Goal: Information Seeking & Learning: Check status

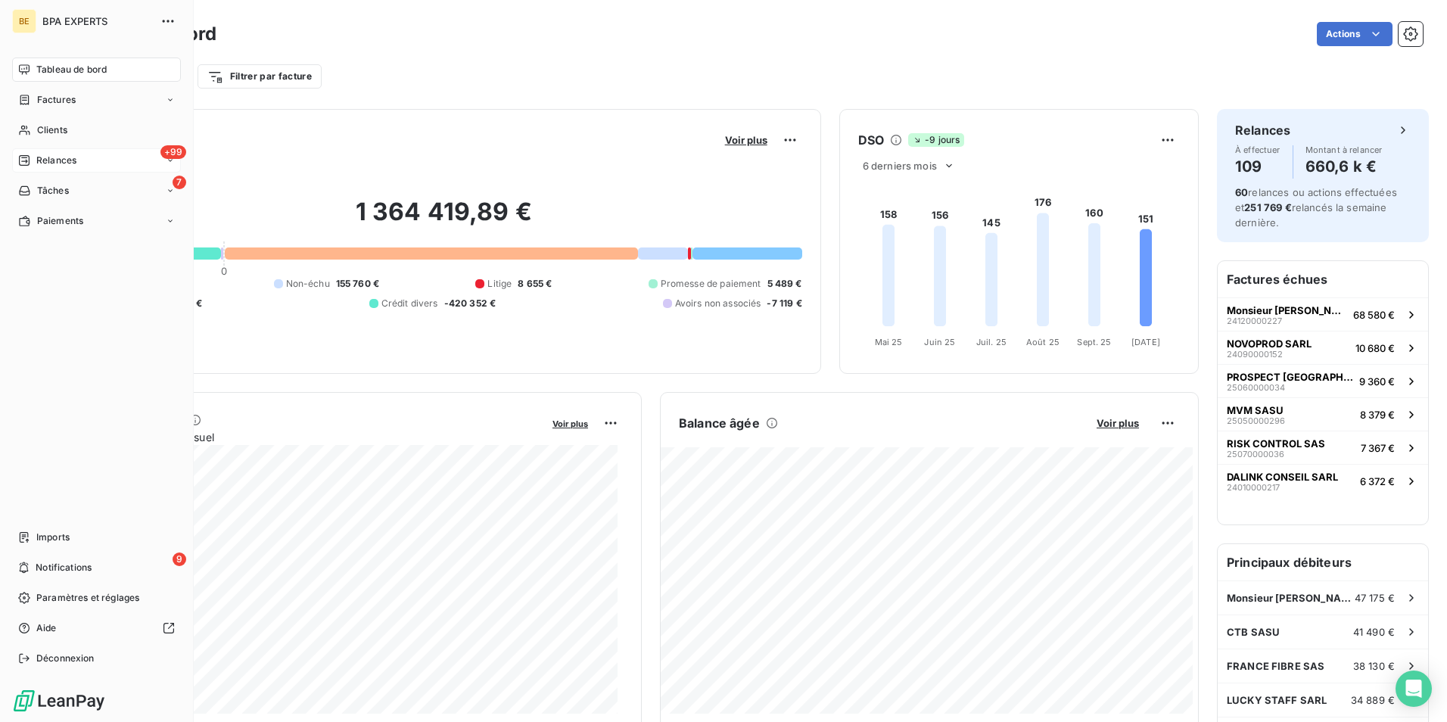
click at [50, 158] on span "Relances" at bounding box center [56, 161] width 40 height 14
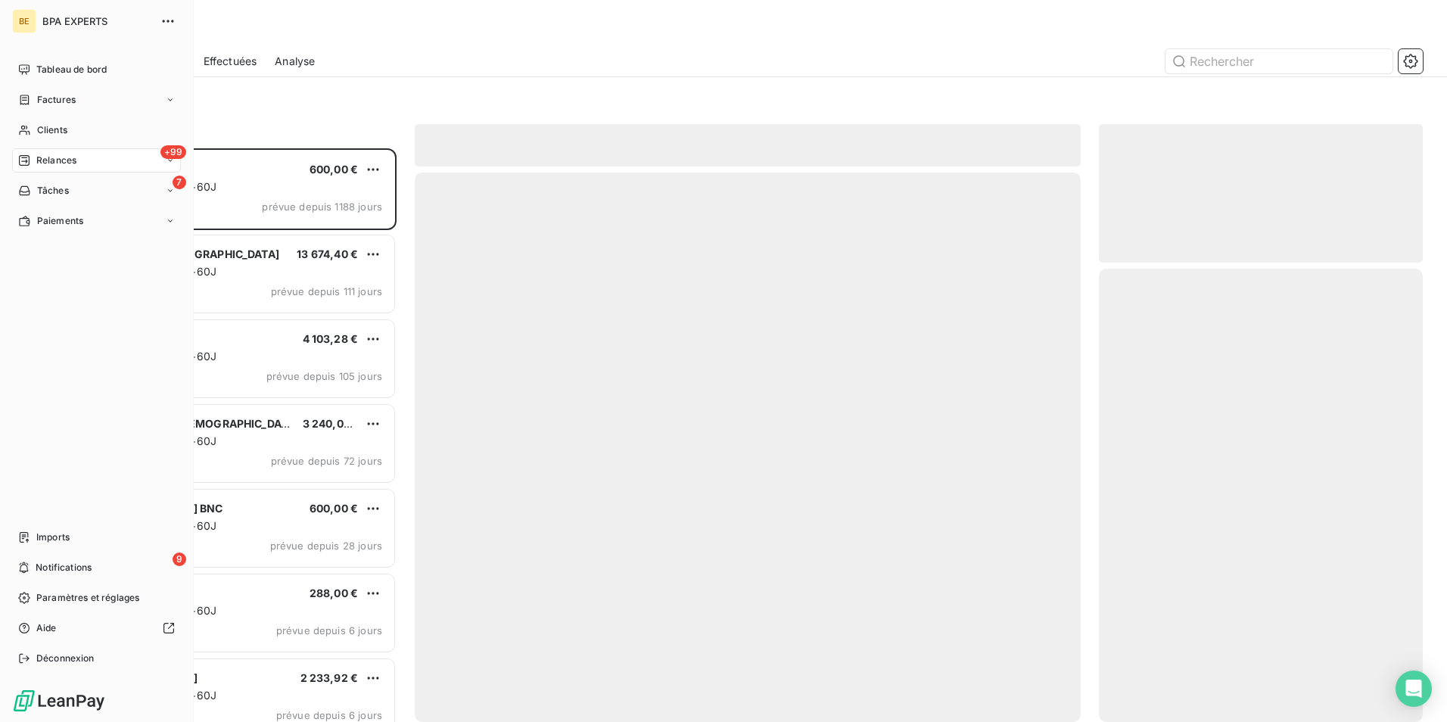
scroll to position [562, 313]
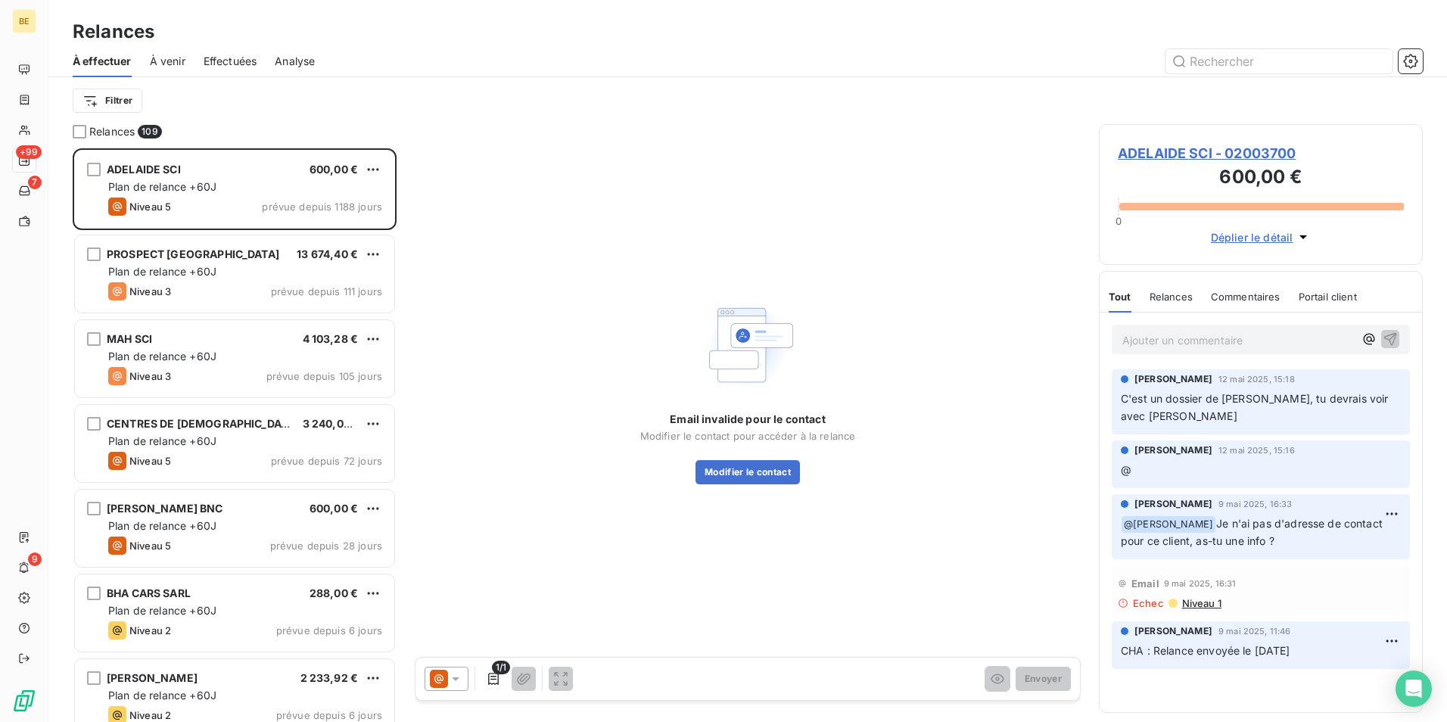
click at [289, 61] on span "Analyse" at bounding box center [295, 61] width 40 height 15
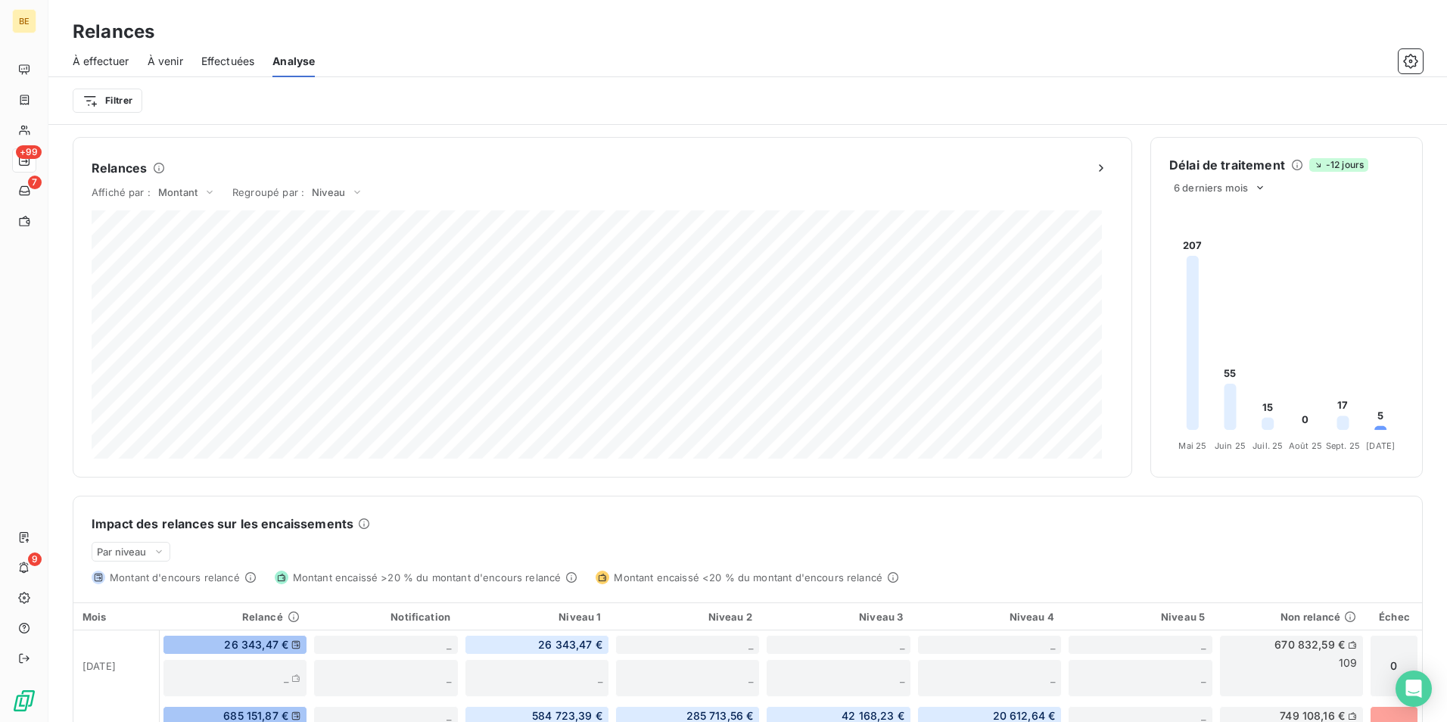
click at [120, 64] on span "À effectuer" at bounding box center [101, 61] width 57 height 15
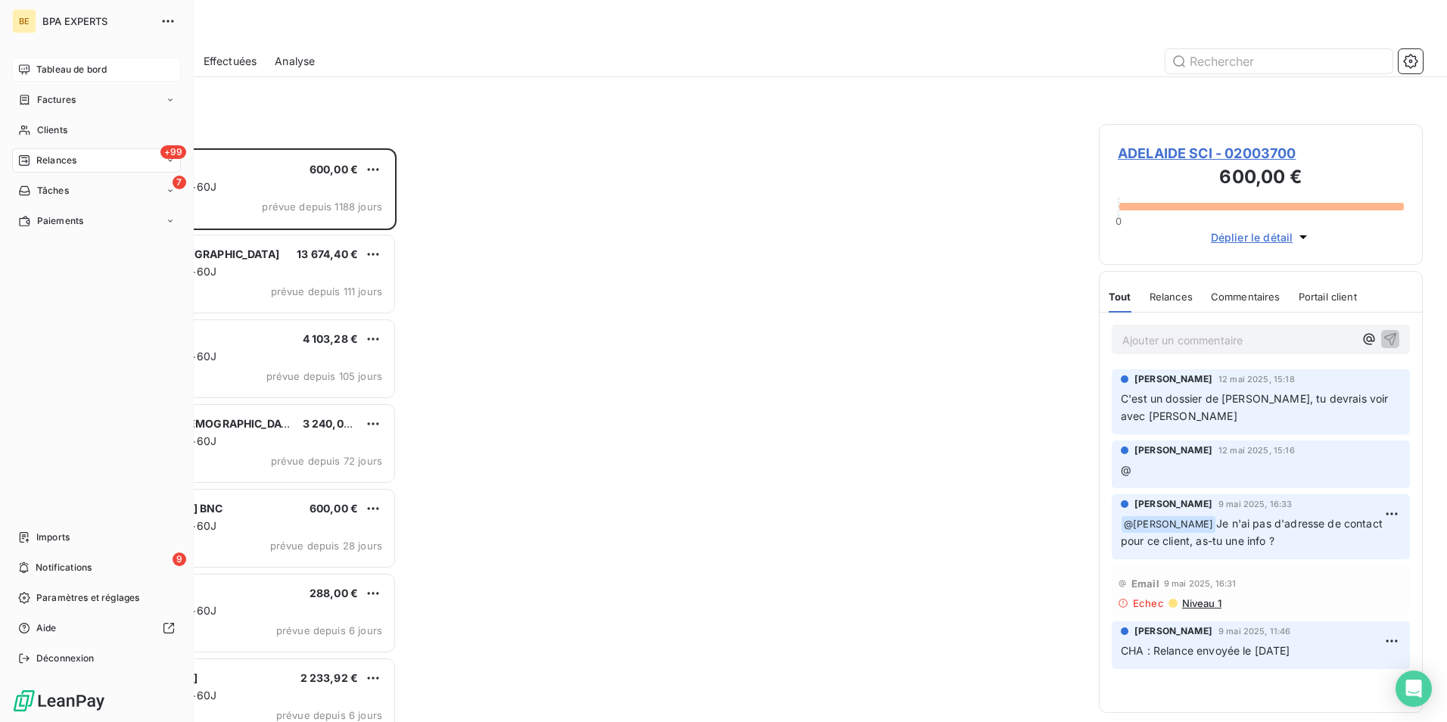
scroll to position [562, 313]
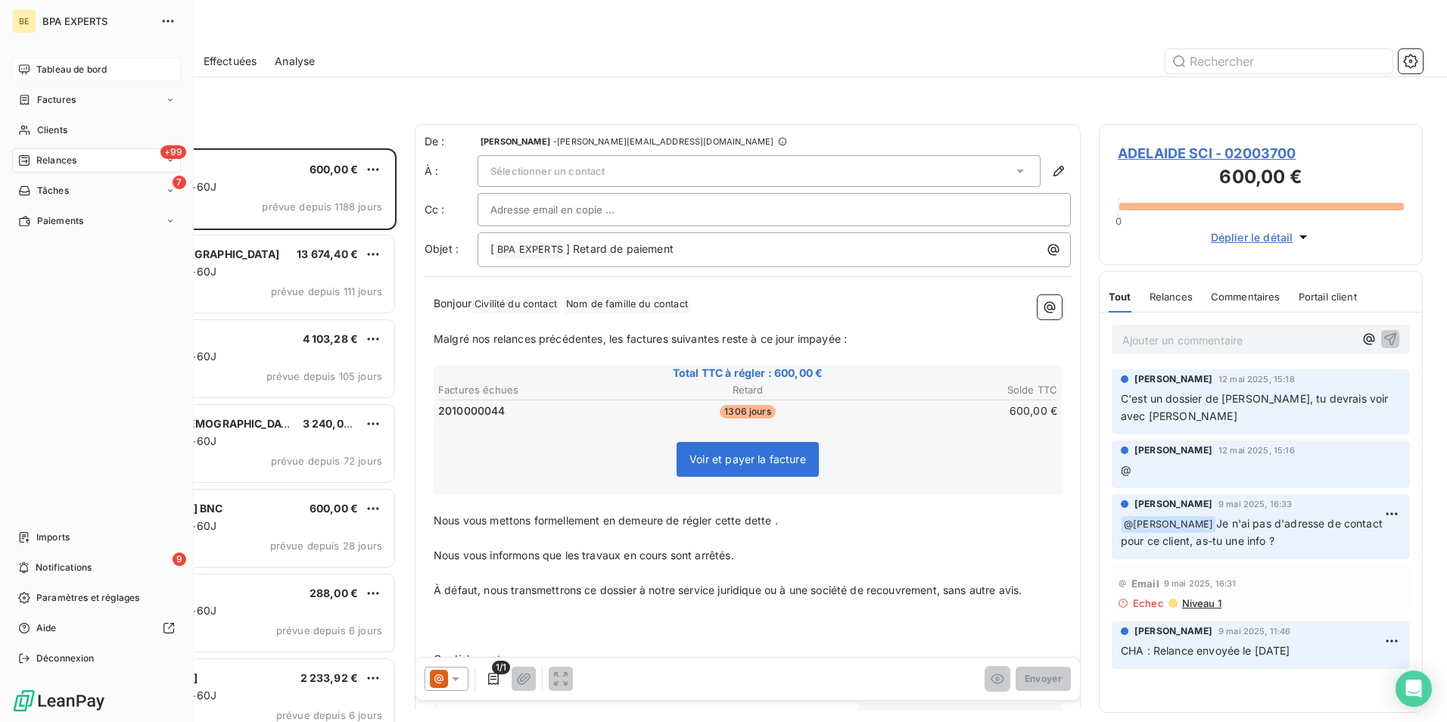
click at [39, 72] on span "Tableau de bord" at bounding box center [71, 70] width 70 height 14
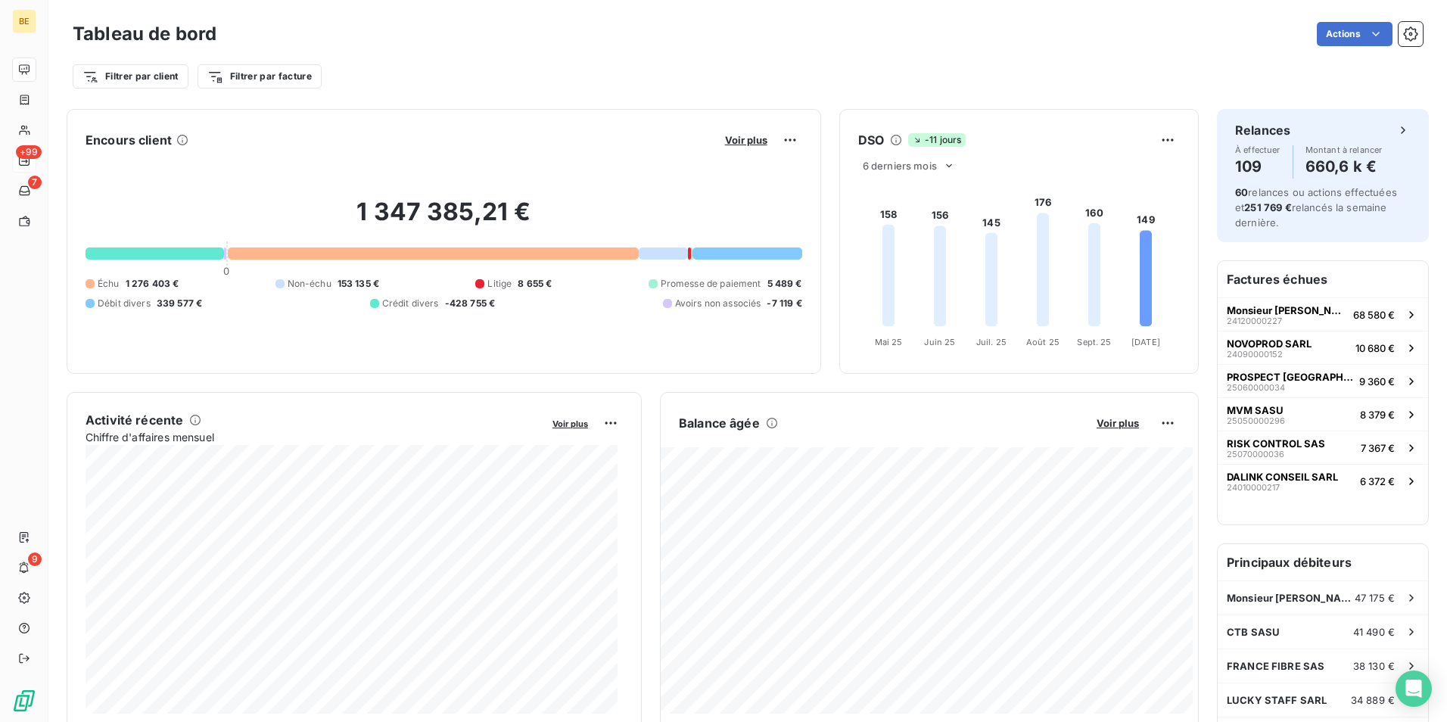
drag, startPoint x: 217, startPoint y: 160, endPoint x: 207, endPoint y: 144, distance: 19.1
click at [216, 160] on div "1 347 385,21 € 0 Échu 1 276 403 € Non-échu 153 135 € Litige 8 655 € Promesse de…" at bounding box center [444, 253] width 717 height 203
click at [752, 139] on span "Voir plus" at bounding box center [746, 140] width 42 height 12
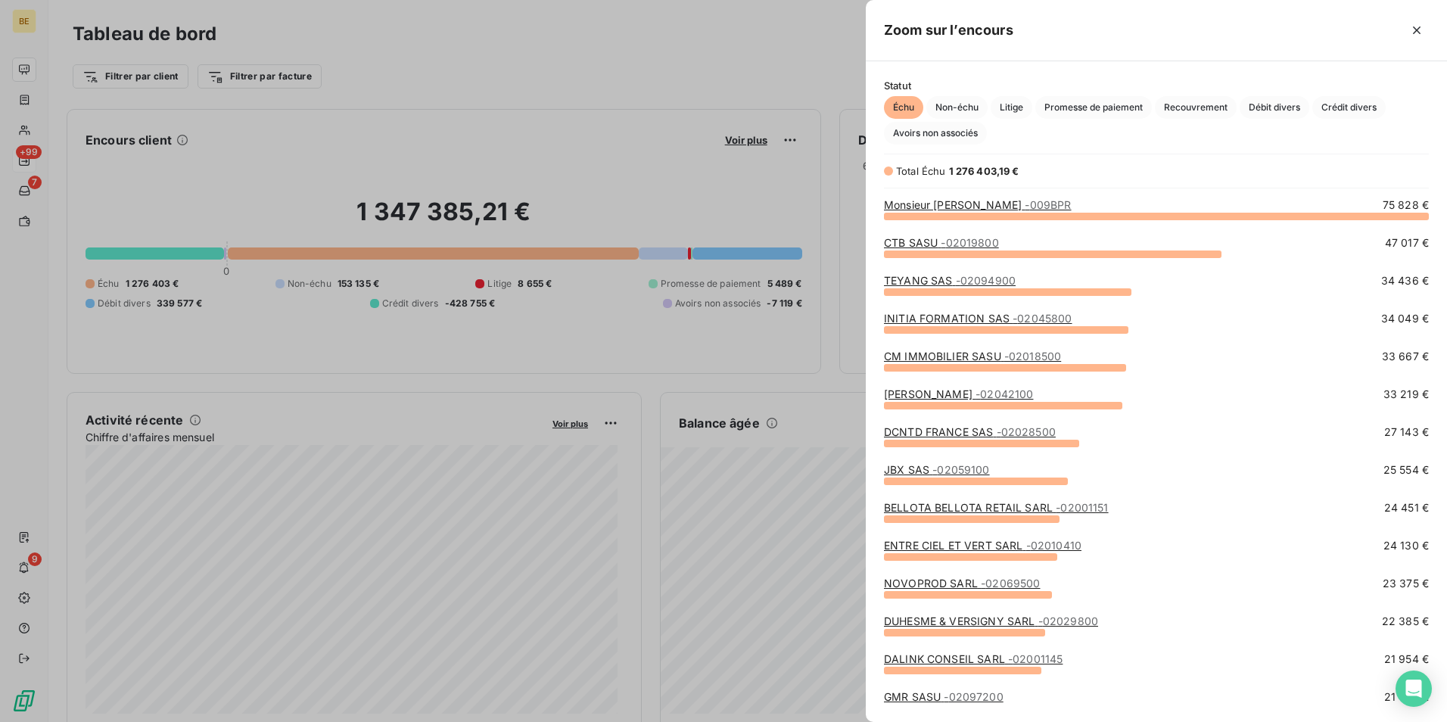
scroll to position [495, 570]
click at [702, 151] on div at bounding box center [723, 361] width 1447 height 722
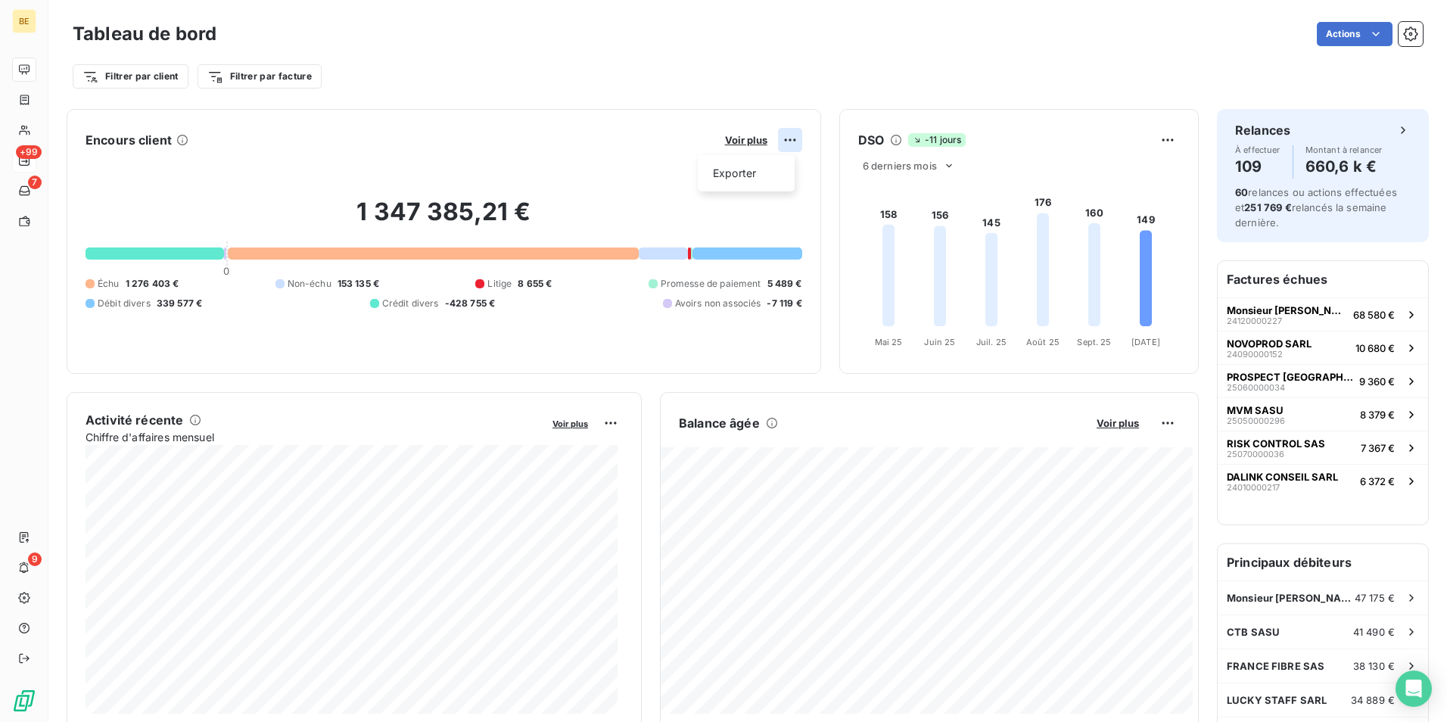
click at [781, 140] on html "BE +99 7 9 Tableau de bord Actions Filtrer par client Filtrer par facture Encou…" at bounding box center [723, 361] width 1447 height 722
click at [559, 177] on html "BE +99 7 9 Tableau de bord Actions Filtrer par client Filtrer par facture Encou…" at bounding box center [723, 361] width 1447 height 722
click at [550, 136] on div "Encours client Voir plus" at bounding box center [444, 140] width 717 height 24
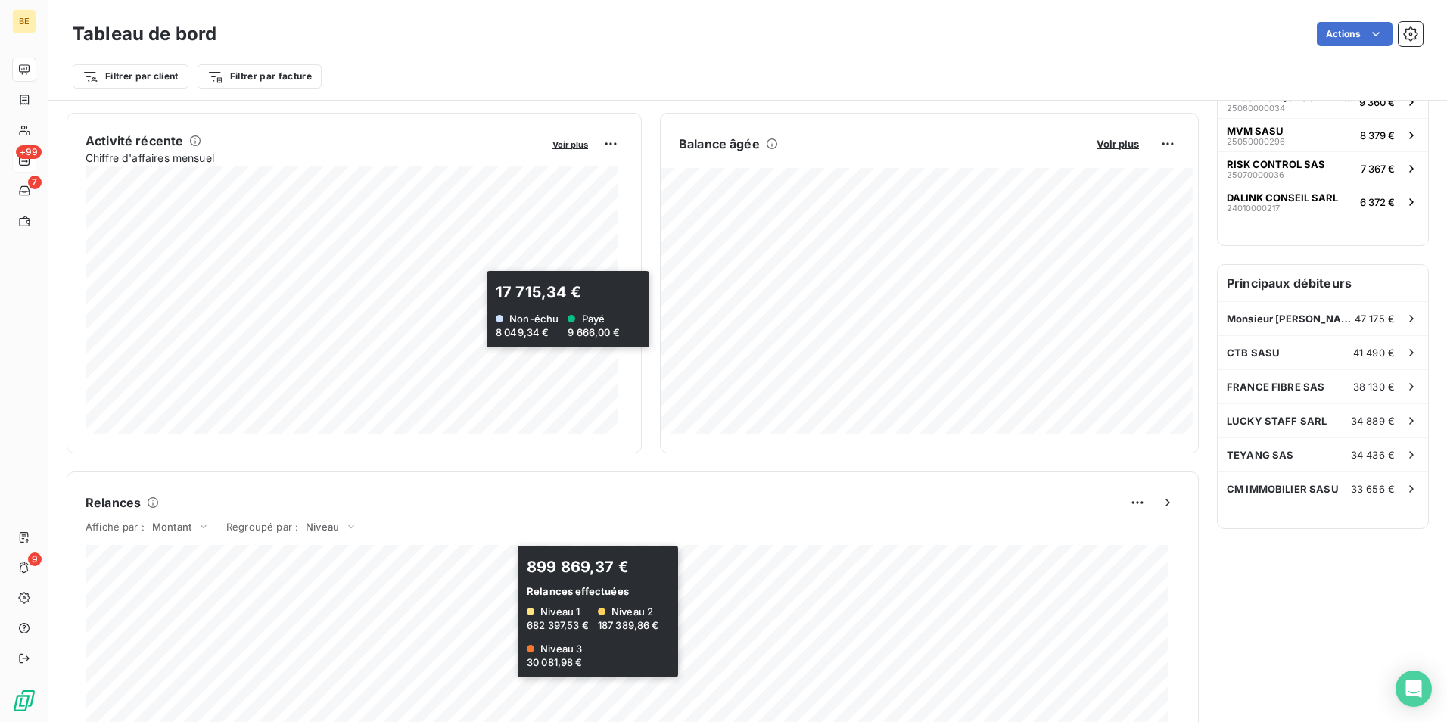
scroll to position [223, 0]
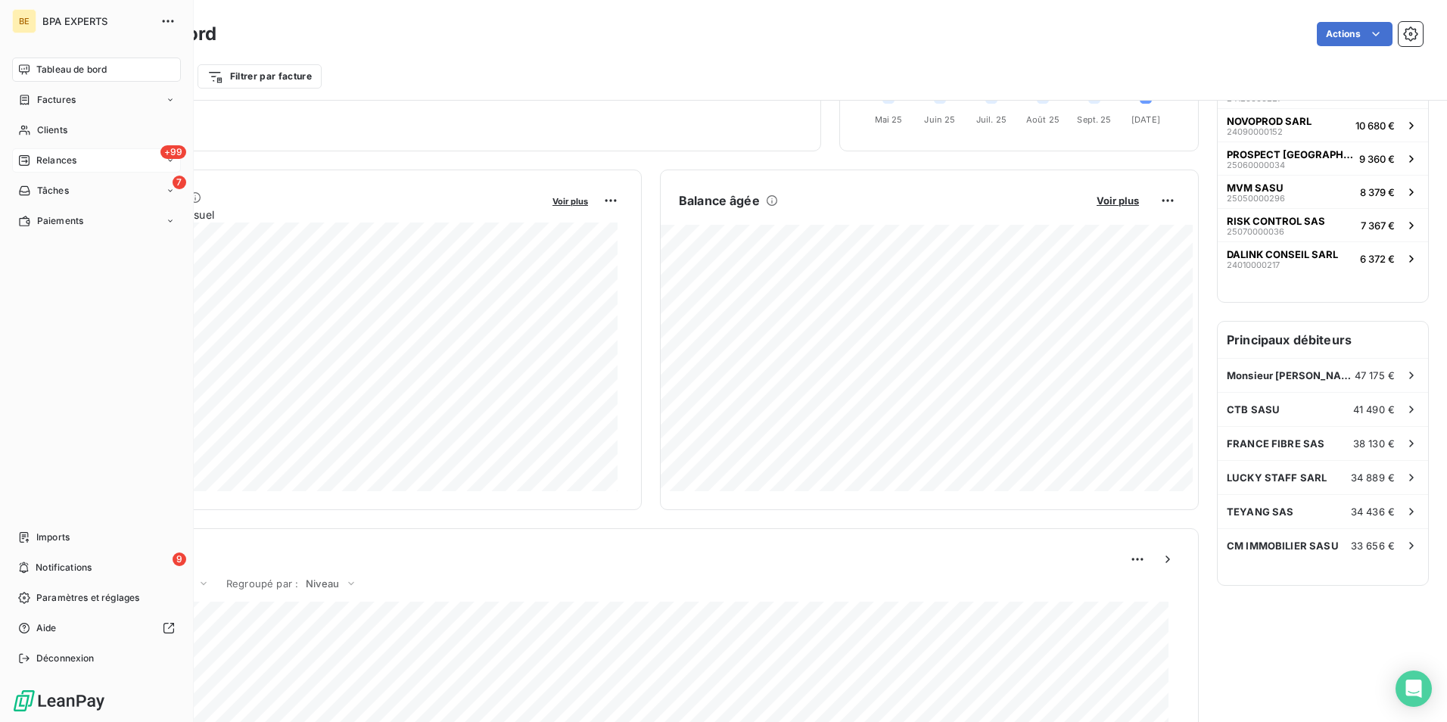
click at [42, 156] on span "Relances" at bounding box center [56, 161] width 40 height 14
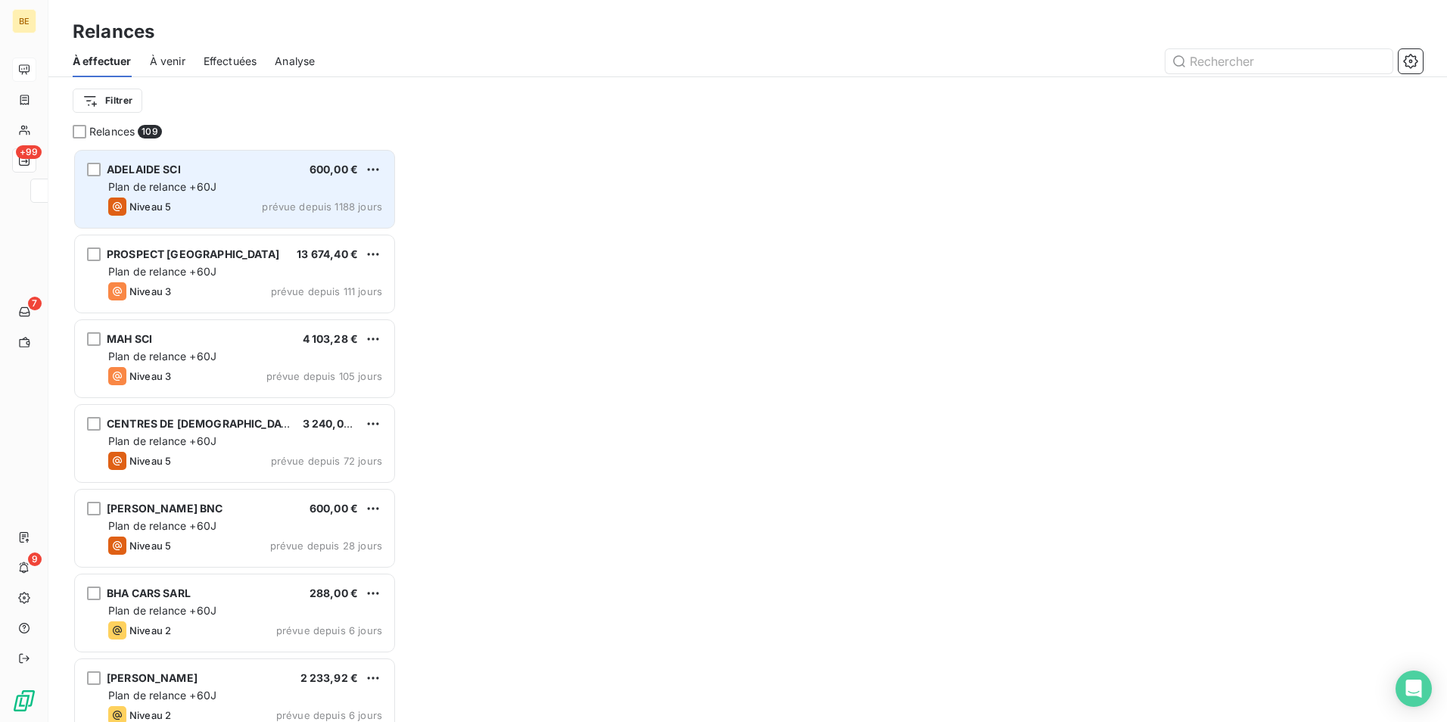
scroll to position [562, 313]
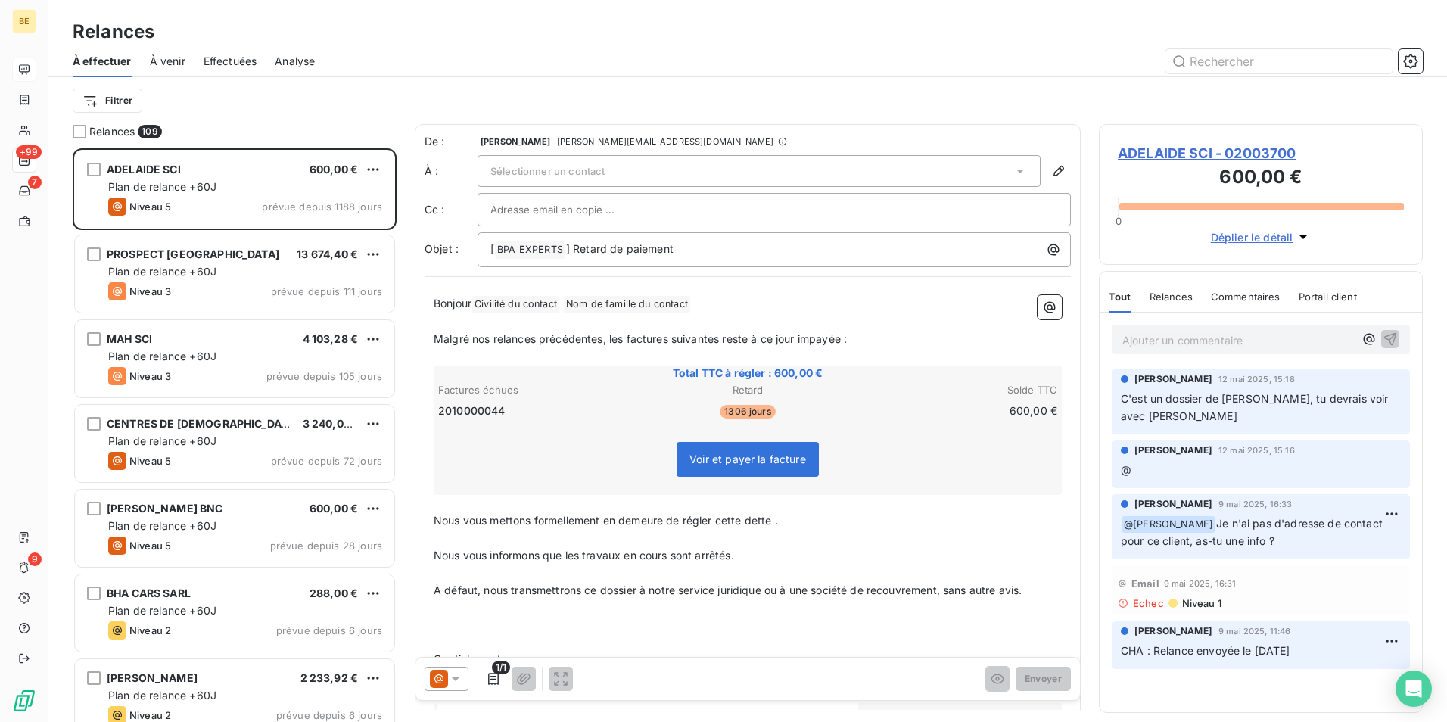
click at [301, 55] on span "Analyse" at bounding box center [295, 61] width 40 height 15
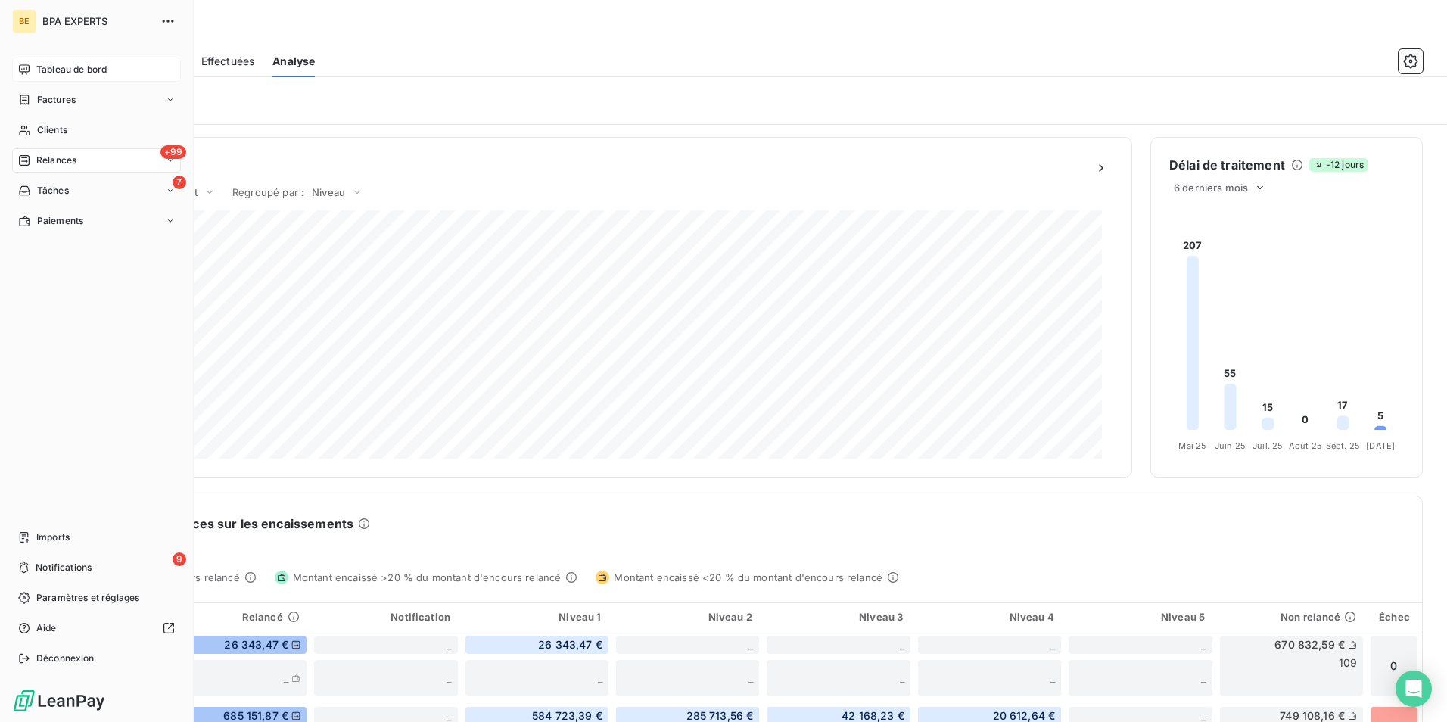
click at [27, 67] on icon at bounding box center [24, 70] width 12 height 12
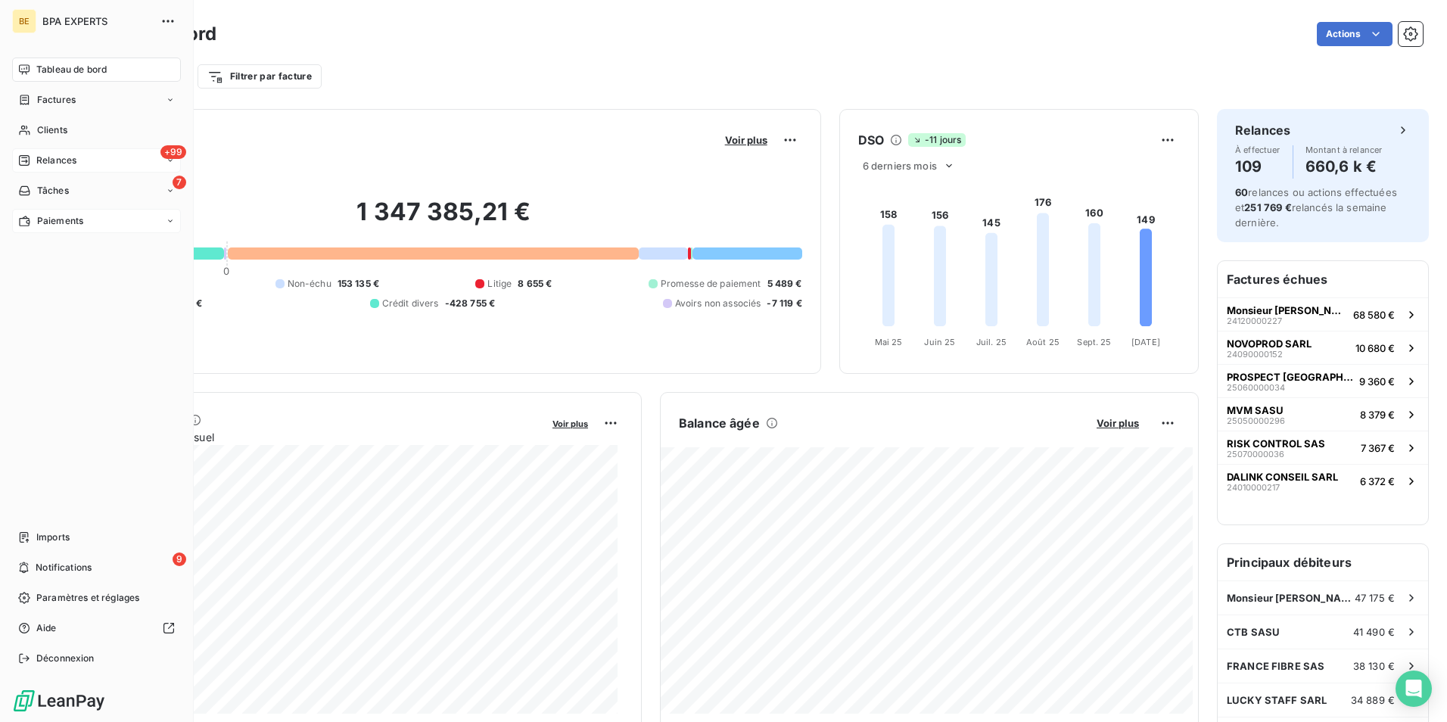
click at [88, 223] on div "Paiements" at bounding box center [96, 221] width 169 height 24
click at [95, 250] on span "Paiements reçus" at bounding box center [72, 252] width 73 height 14
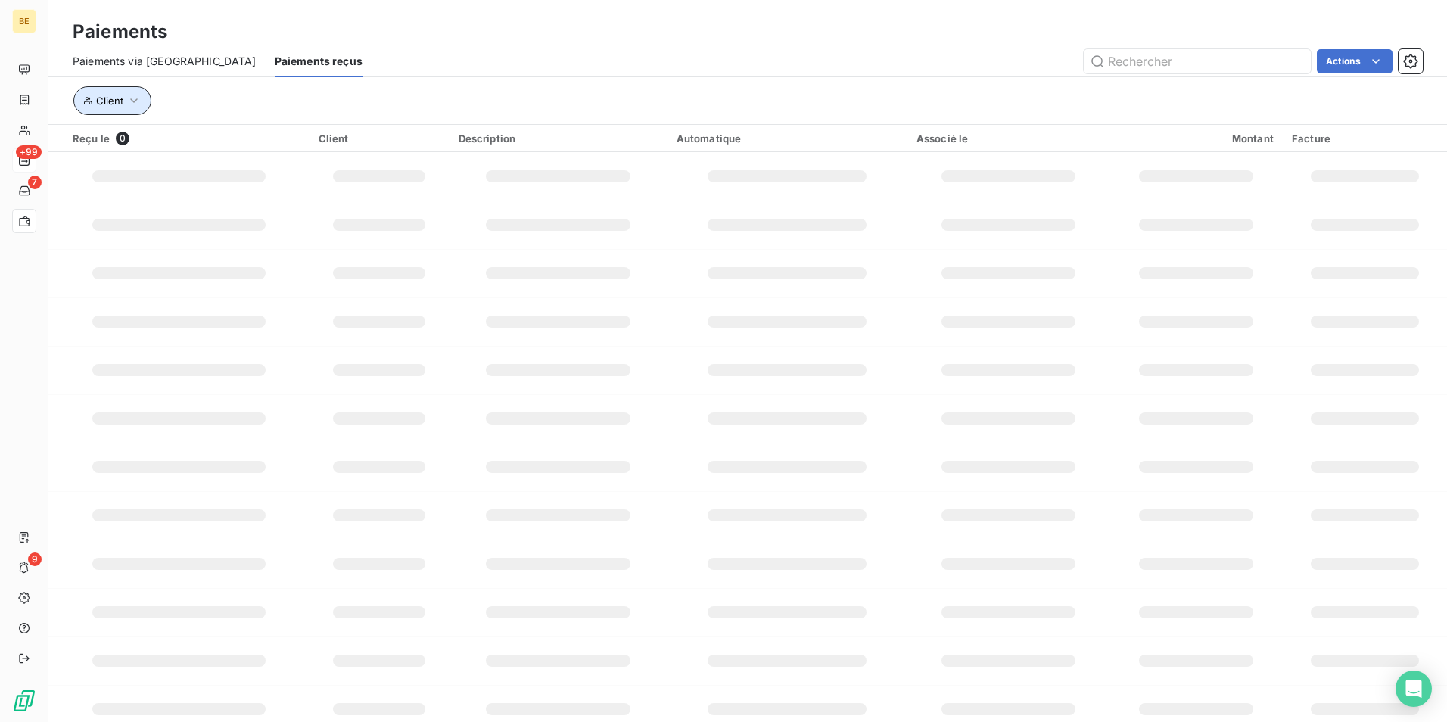
click at [120, 101] on span "Client" at bounding box center [109, 101] width 27 height 12
drag, startPoint x: 388, startPoint y: 61, endPoint x: 223, endPoint y: 70, distance: 166.0
click at [388, 61] on div "Actions" at bounding box center [902, 61] width 1042 height 24
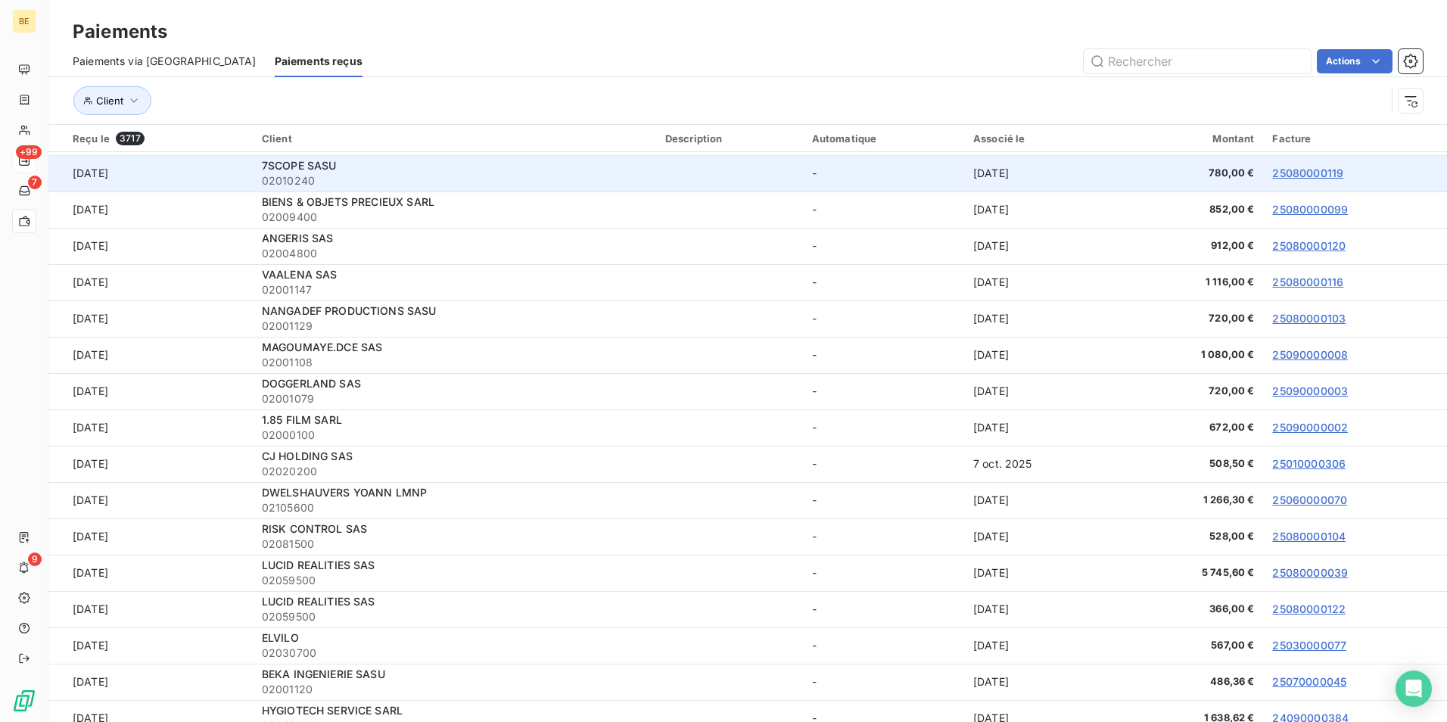
scroll to position [454, 0]
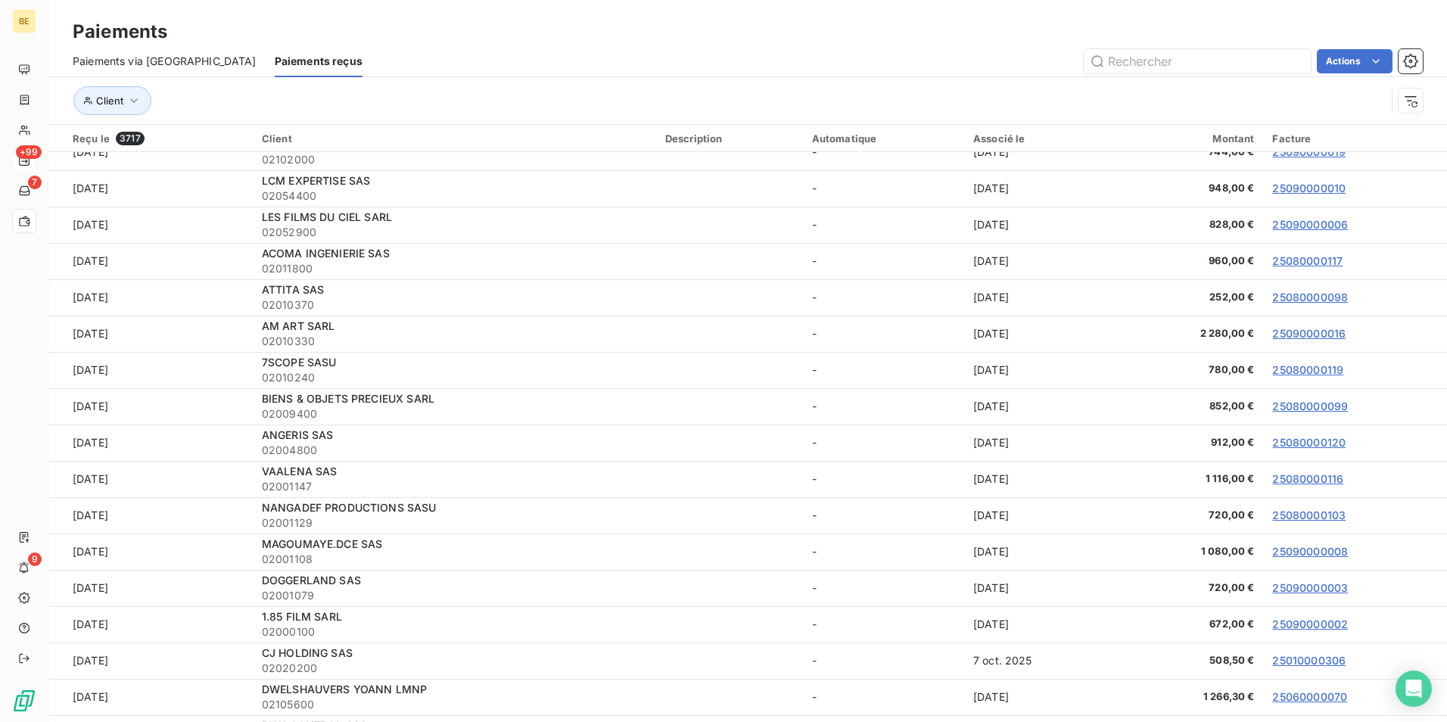
click at [157, 70] on div "Paiements via le Portail" at bounding box center [165, 61] width 184 height 32
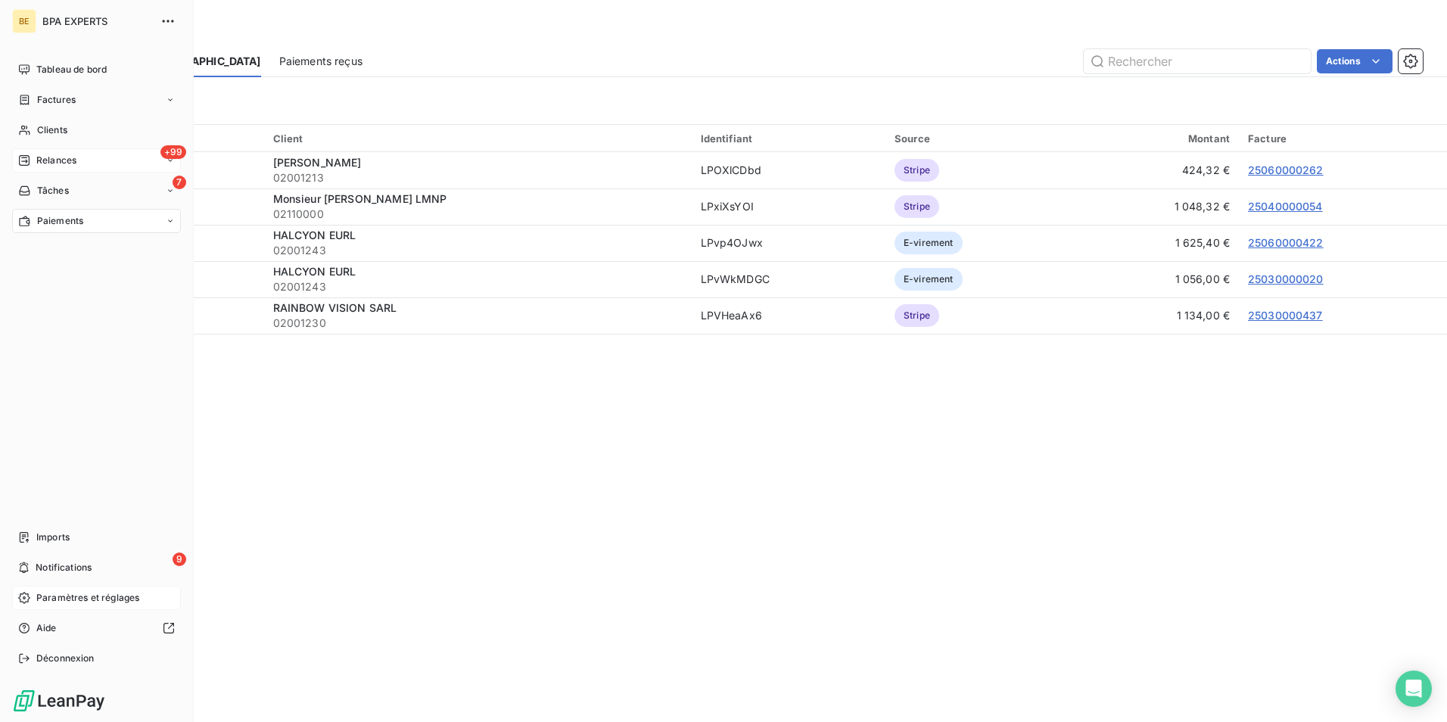
click at [42, 590] on div "Paramètres et réglages" at bounding box center [96, 598] width 169 height 24
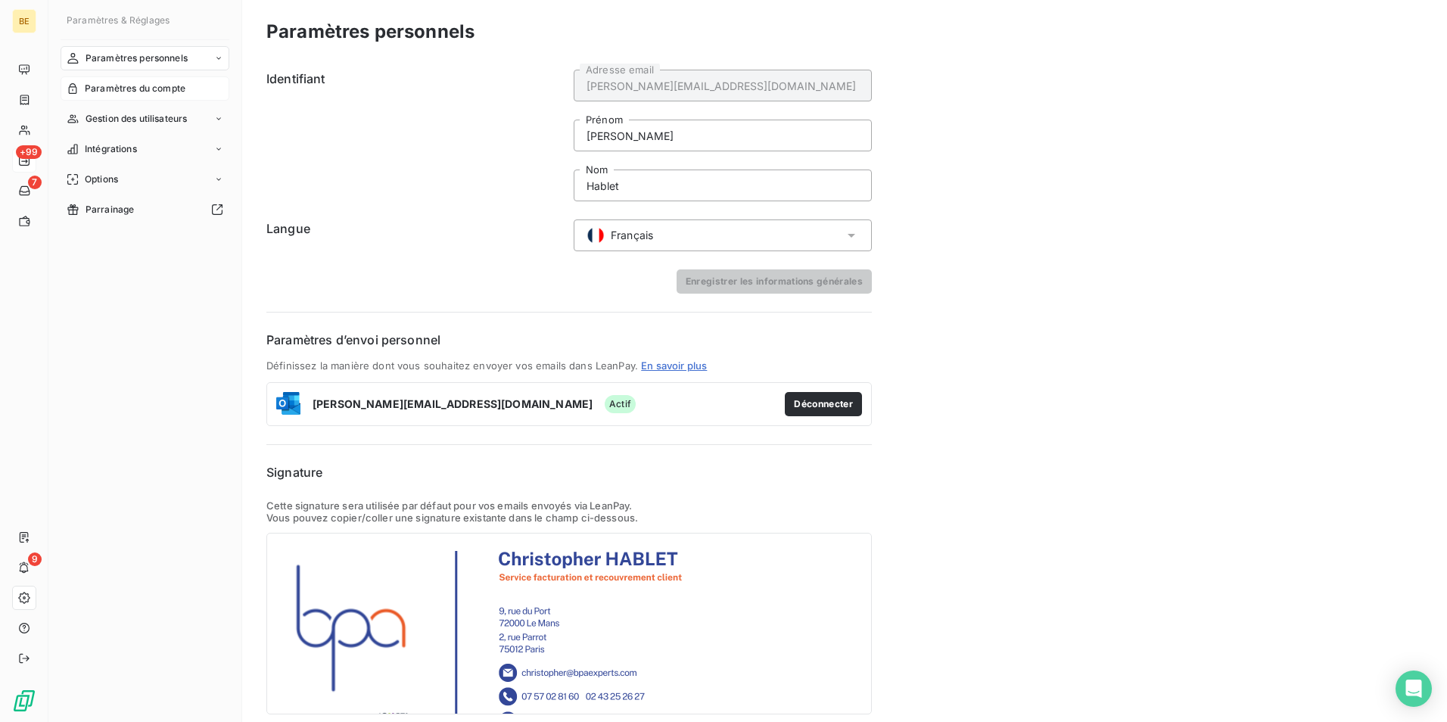
click at [180, 86] on span "Paramètres du compte" at bounding box center [135, 89] width 101 height 14
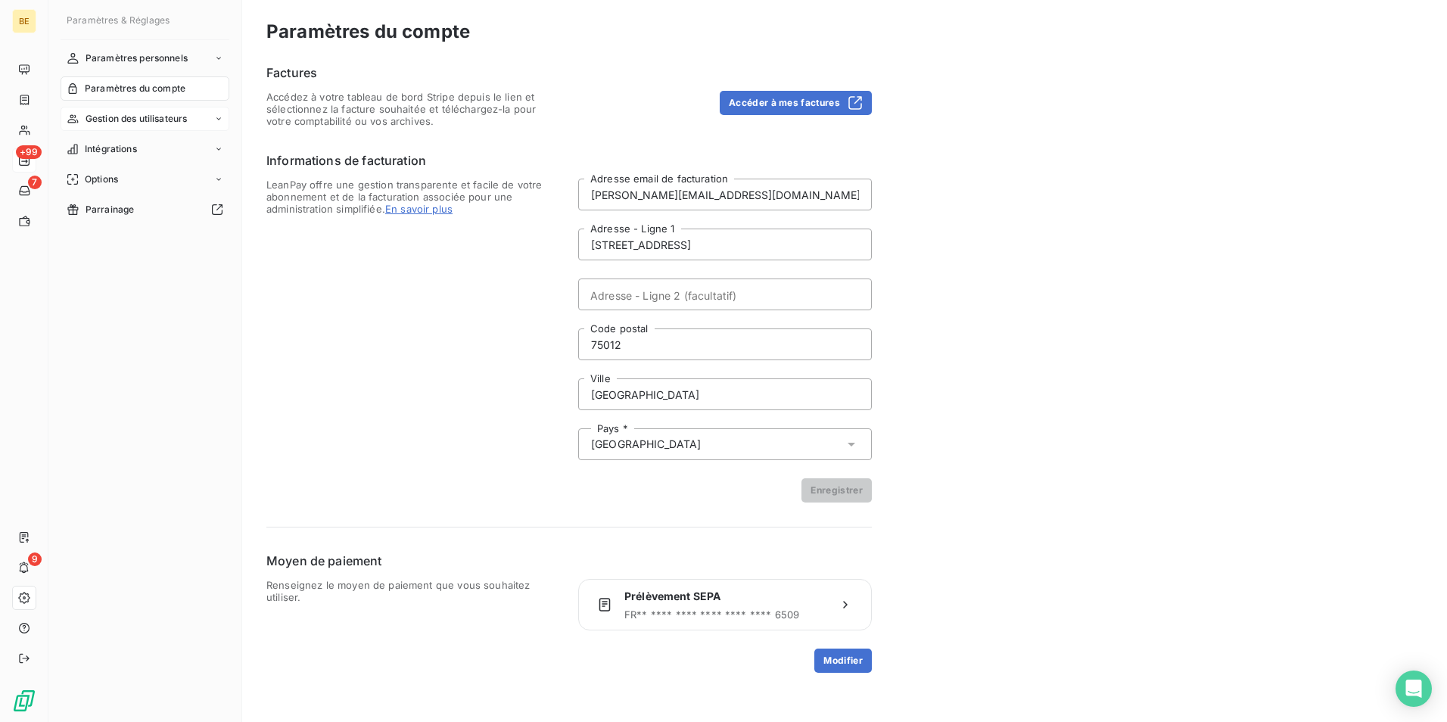
click at [124, 112] on span "Gestion des utilisateurs" at bounding box center [137, 119] width 102 height 14
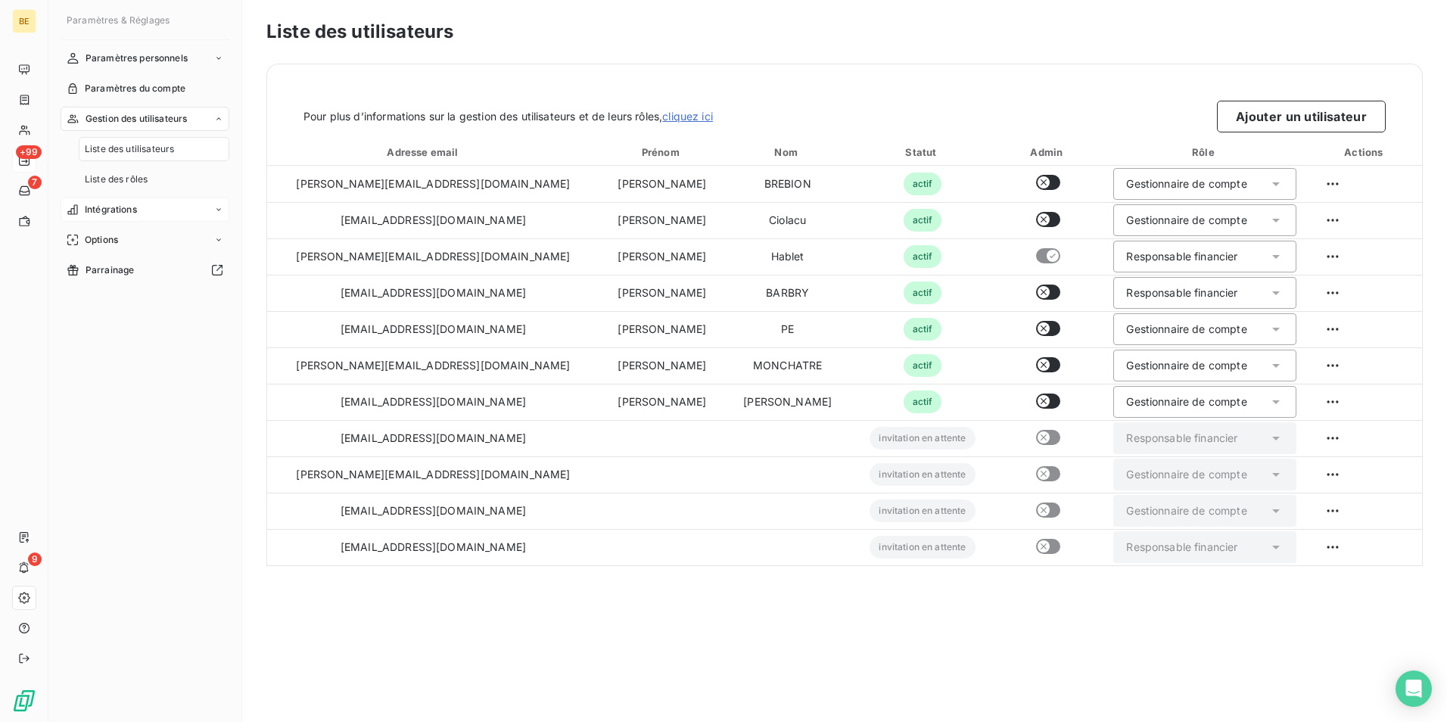
click at [124, 212] on span "Intégrations" at bounding box center [111, 210] width 52 height 14
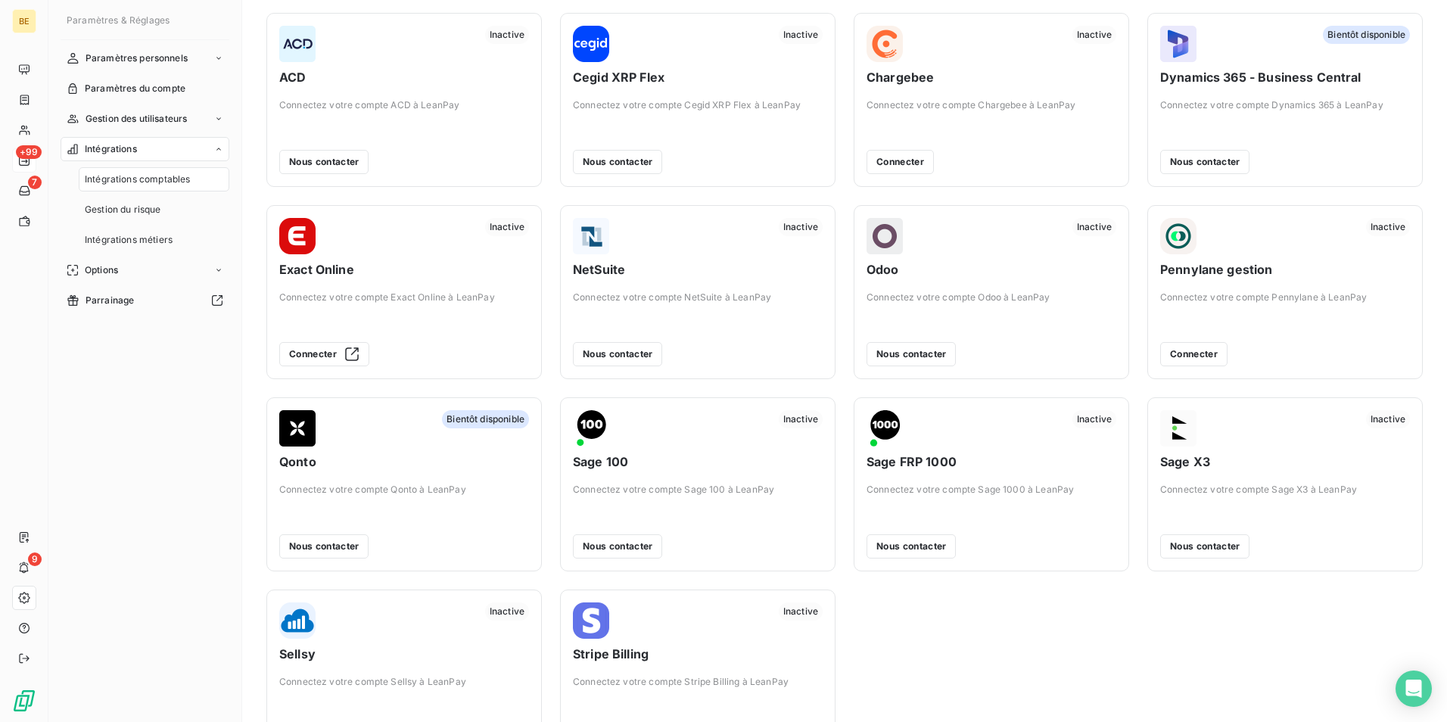
scroll to position [111, 0]
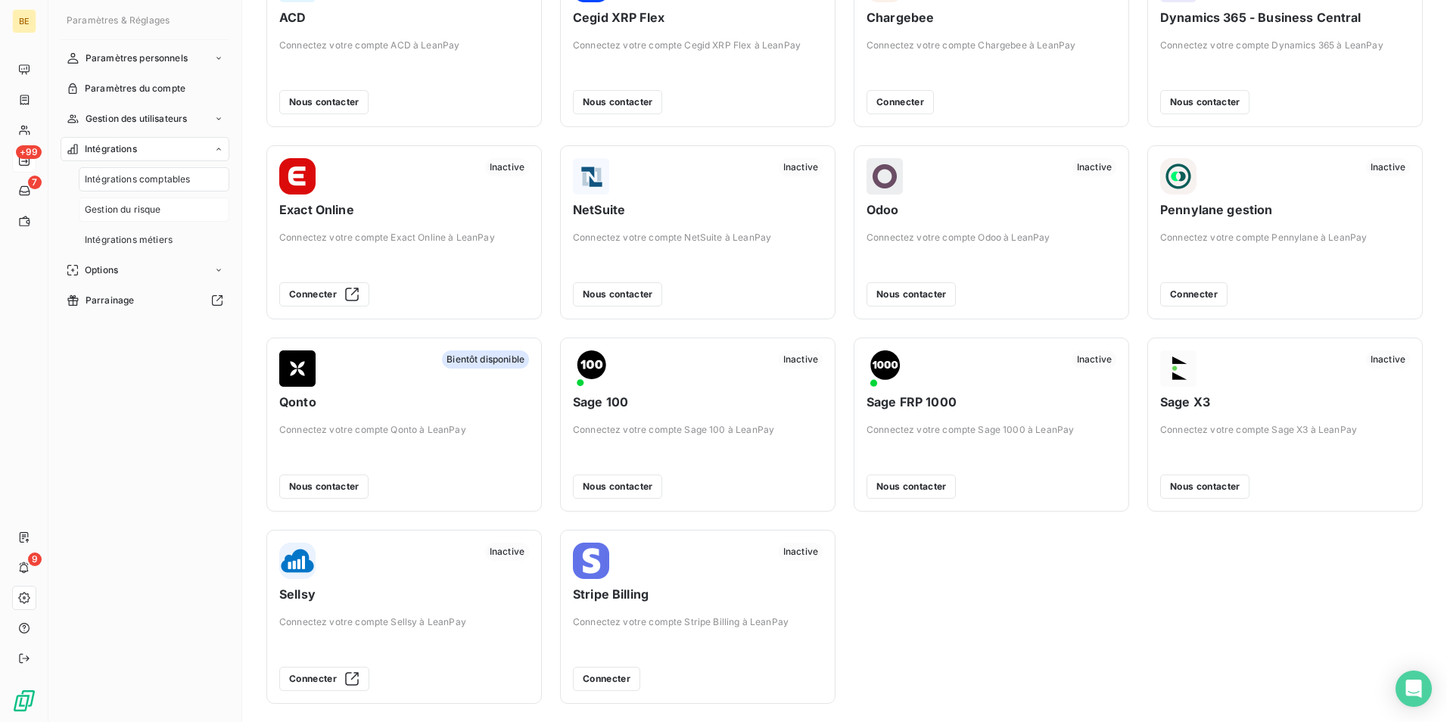
click at [142, 206] on span "Gestion du risque" at bounding box center [123, 210] width 76 height 14
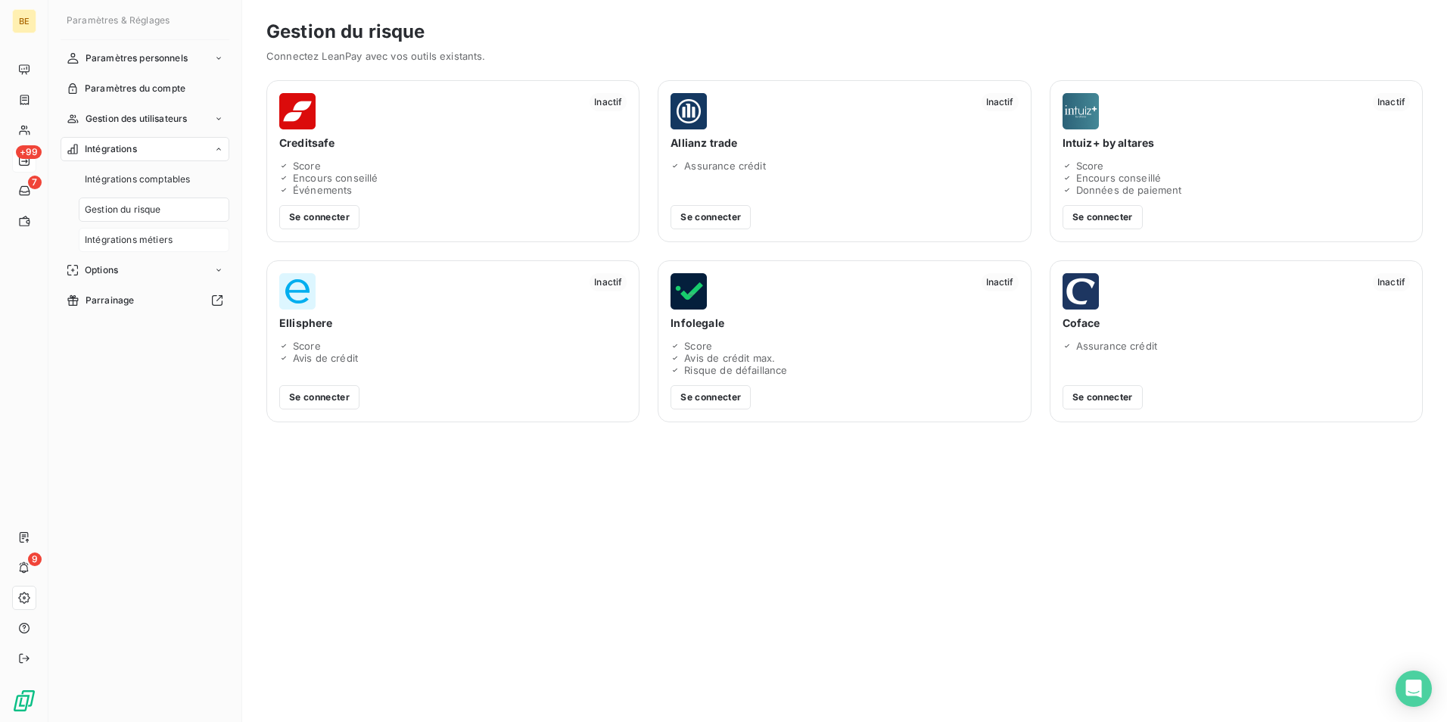
click at [151, 234] on span "Intégrations métiers" at bounding box center [129, 240] width 88 height 14
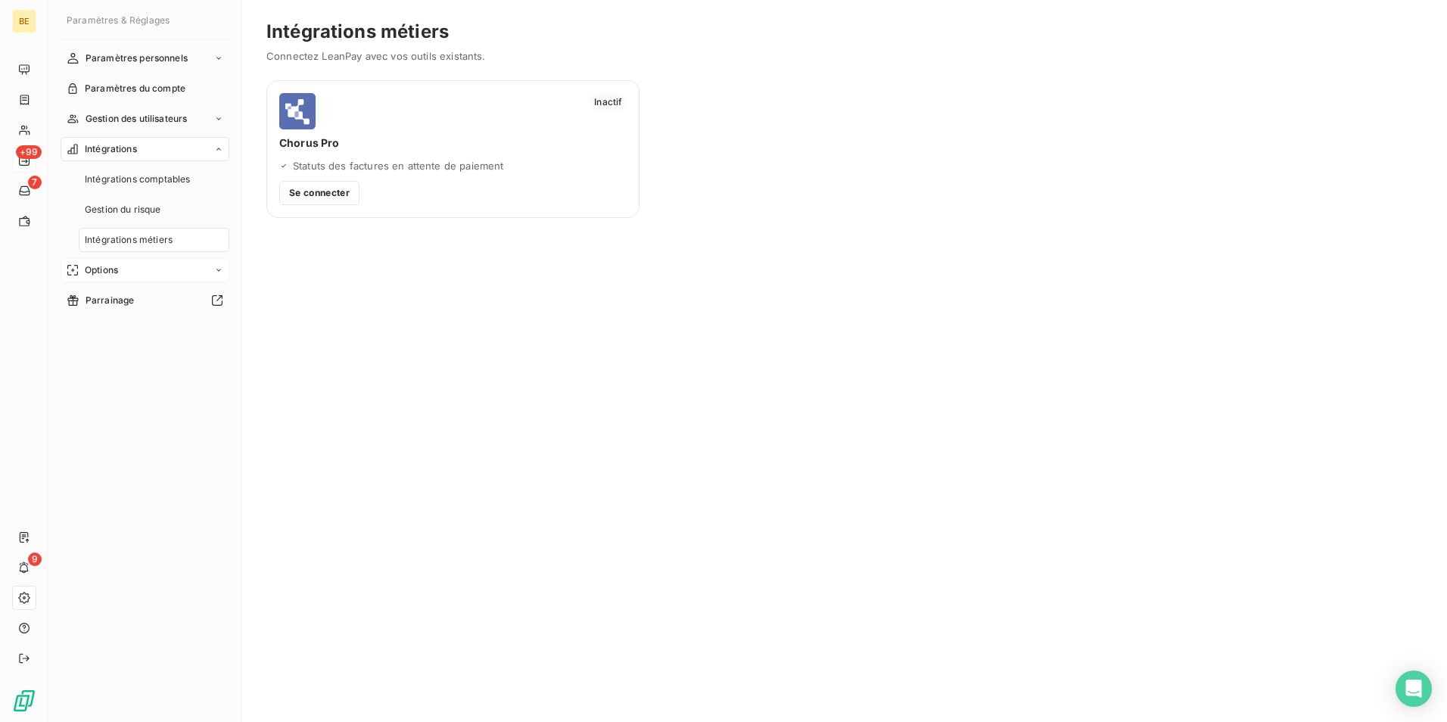
click at [134, 271] on div "Options" at bounding box center [145, 270] width 169 height 24
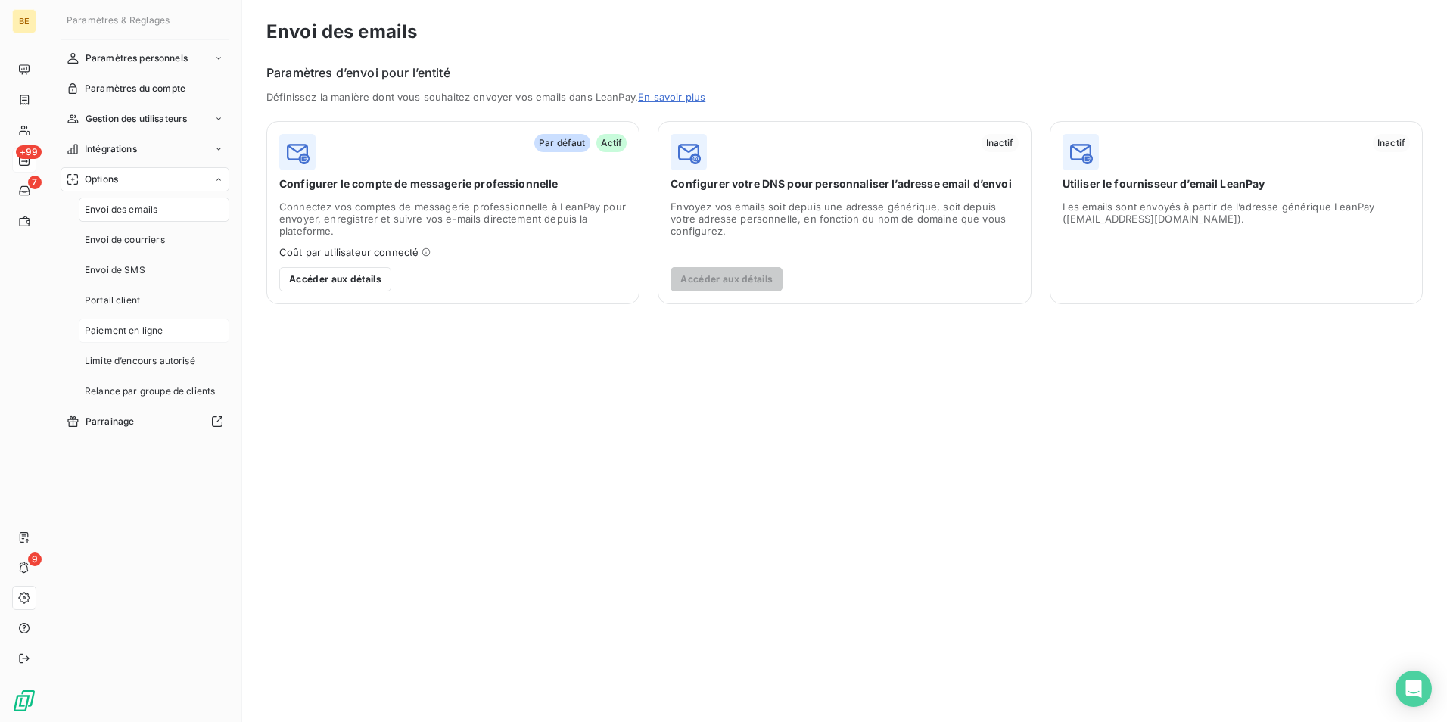
click at [195, 338] on div "Paiement en ligne" at bounding box center [154, 331] width 151 height 24
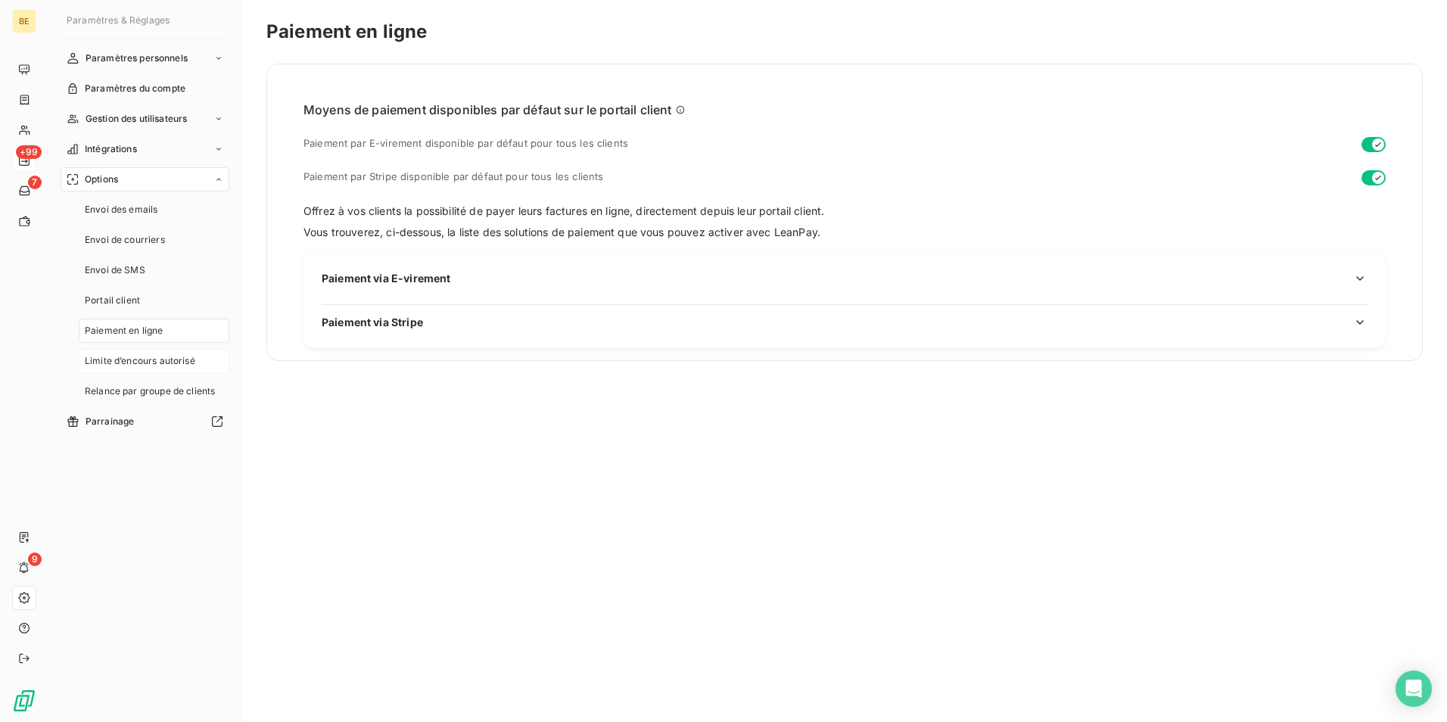
click at [148, 366] on span "Limite d’encours autorisé" at bounding box center [140, 361] width 111 height 14
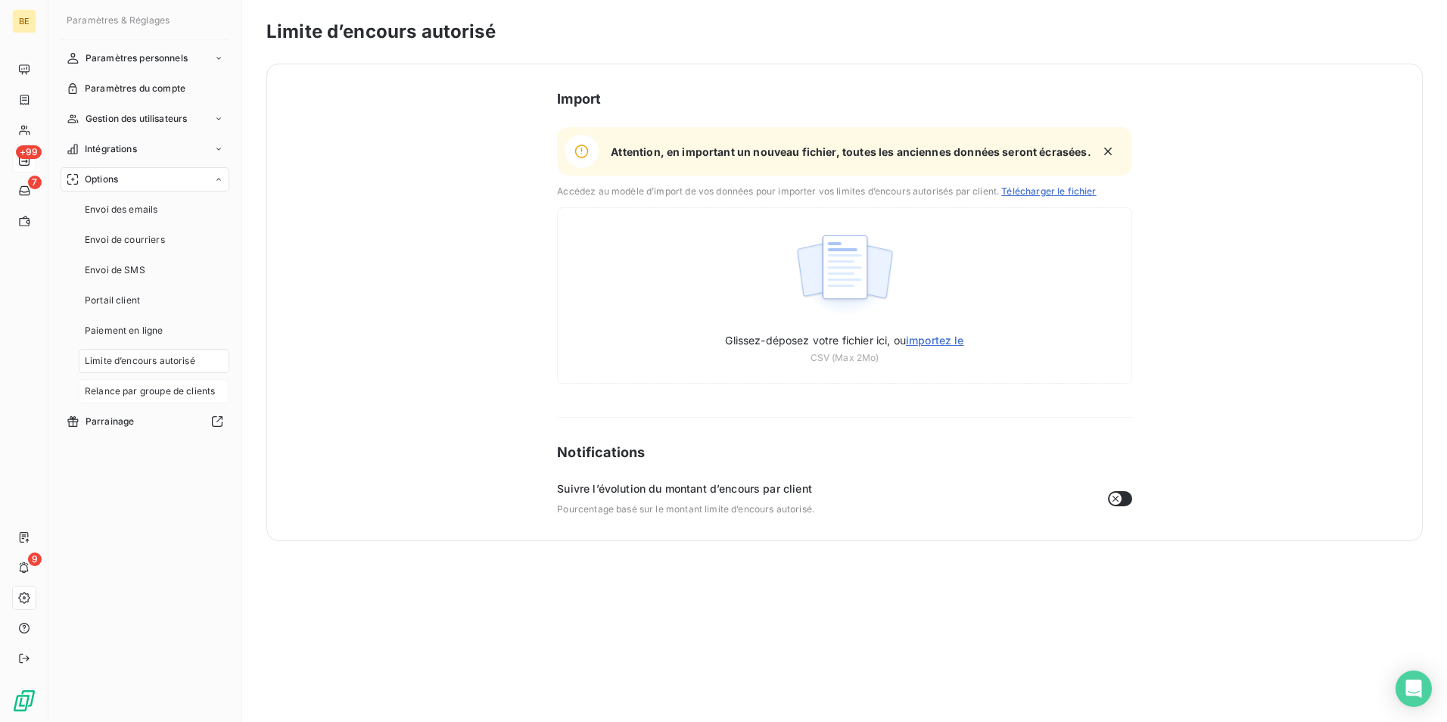
click at [146, 385] on span "Relance par groupe de clients" at bounding box center [150, 392] width 130 height 14
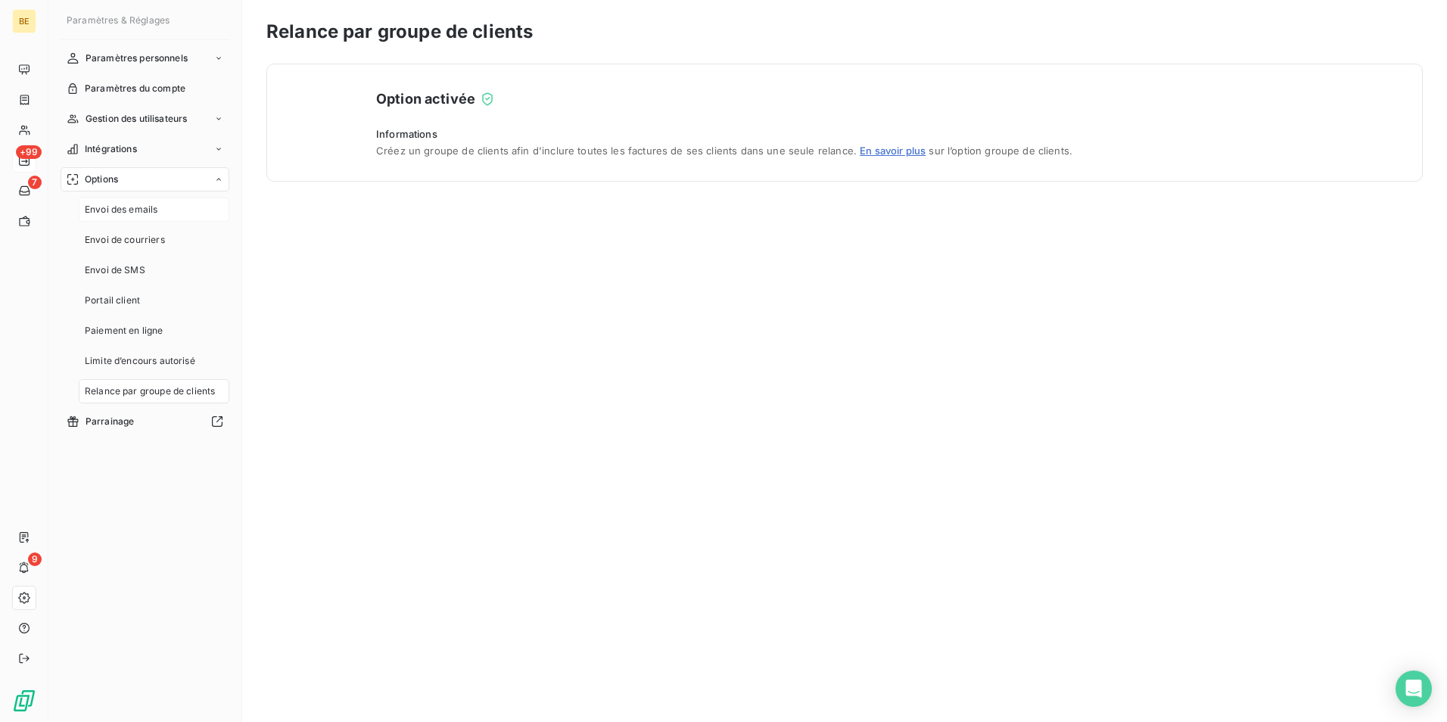
click at [160, 213] on div "Envoi des emails" at bounding box center [154, 210] width 151 height 24
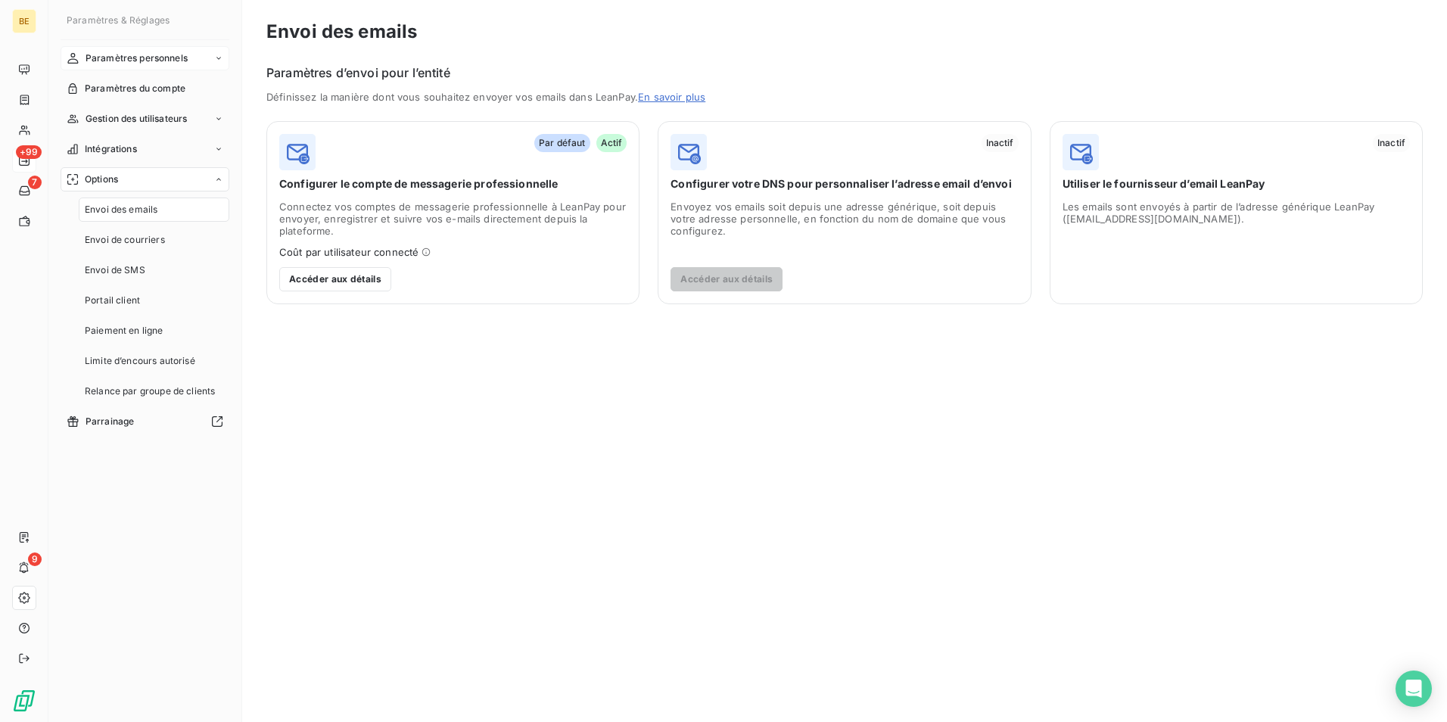
click at [145, 58] on span "Paramètres personnels" at bounding box center [137, 58] width 102 height 14
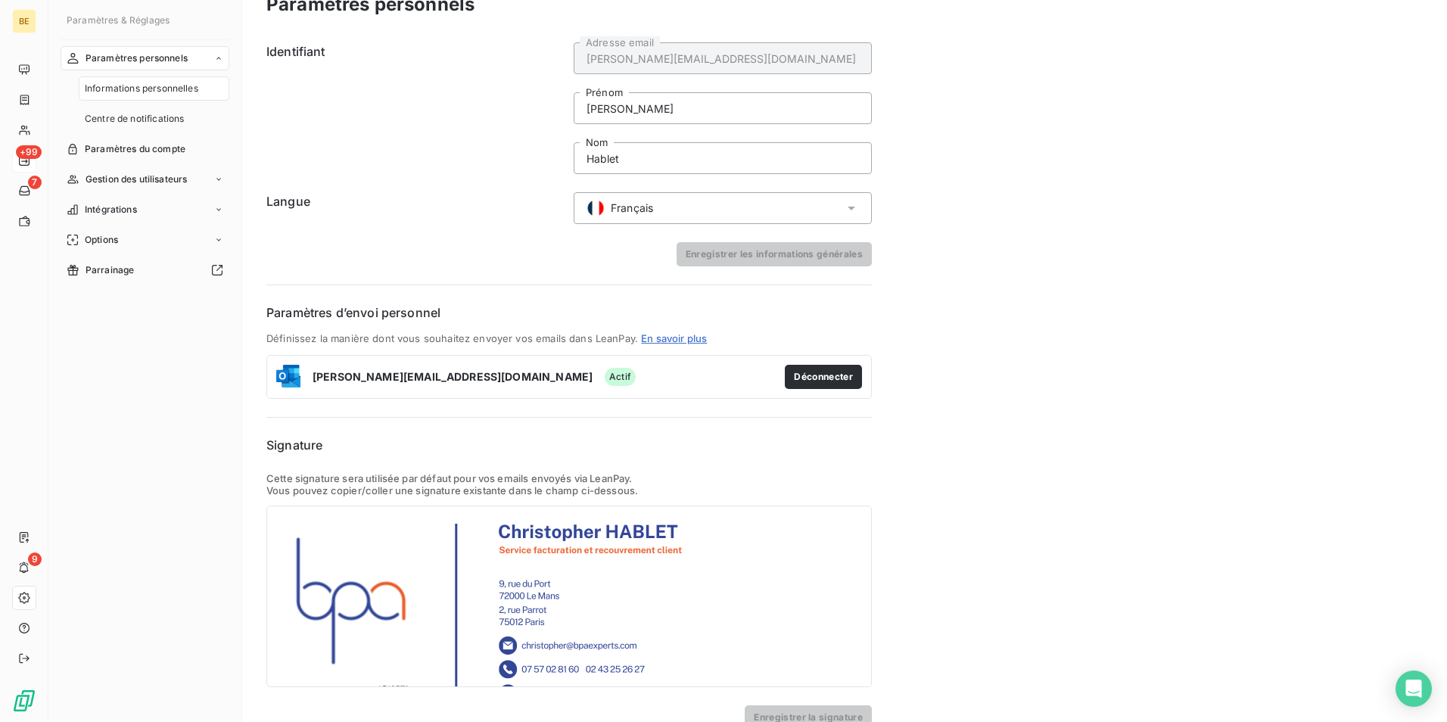
scroll to position [53, 0]
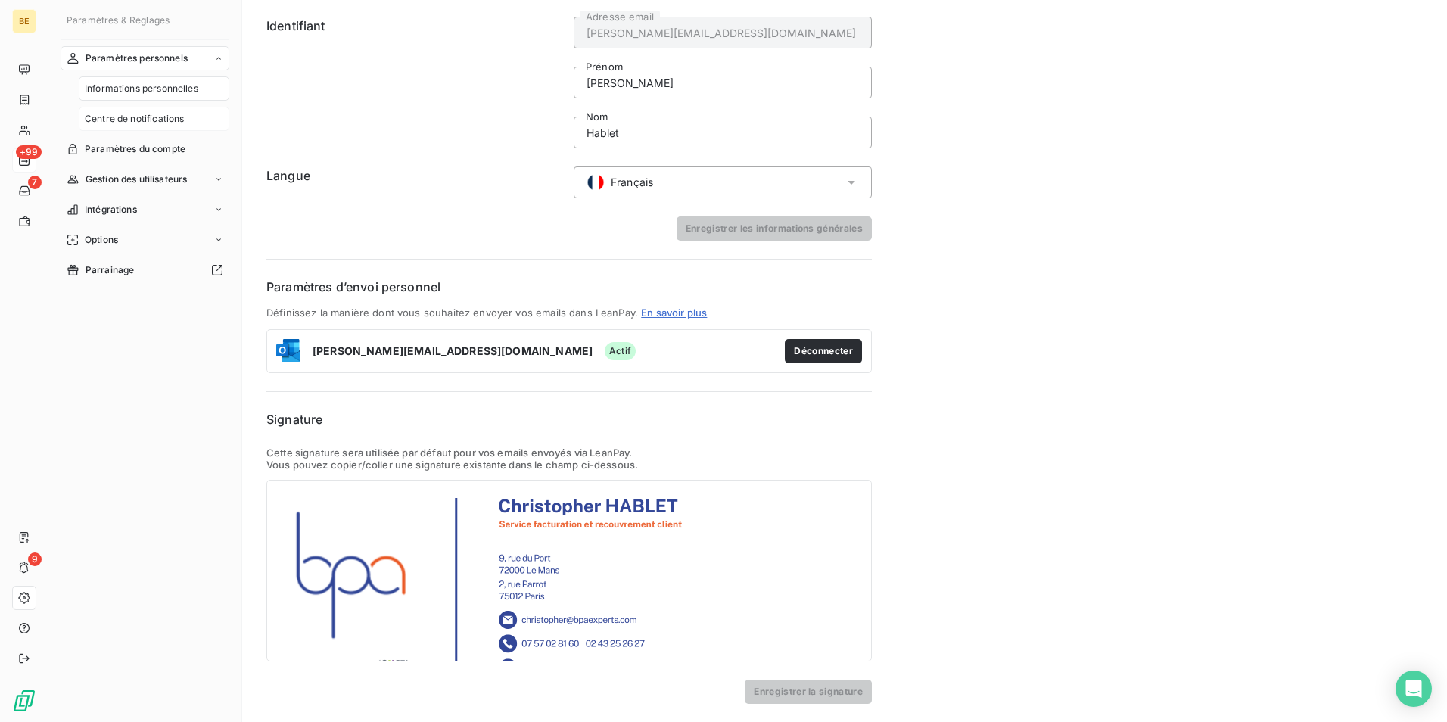
click at [180, 115] on span "Centre de notifications" at bounding box center [134, 119] width 99 height 14
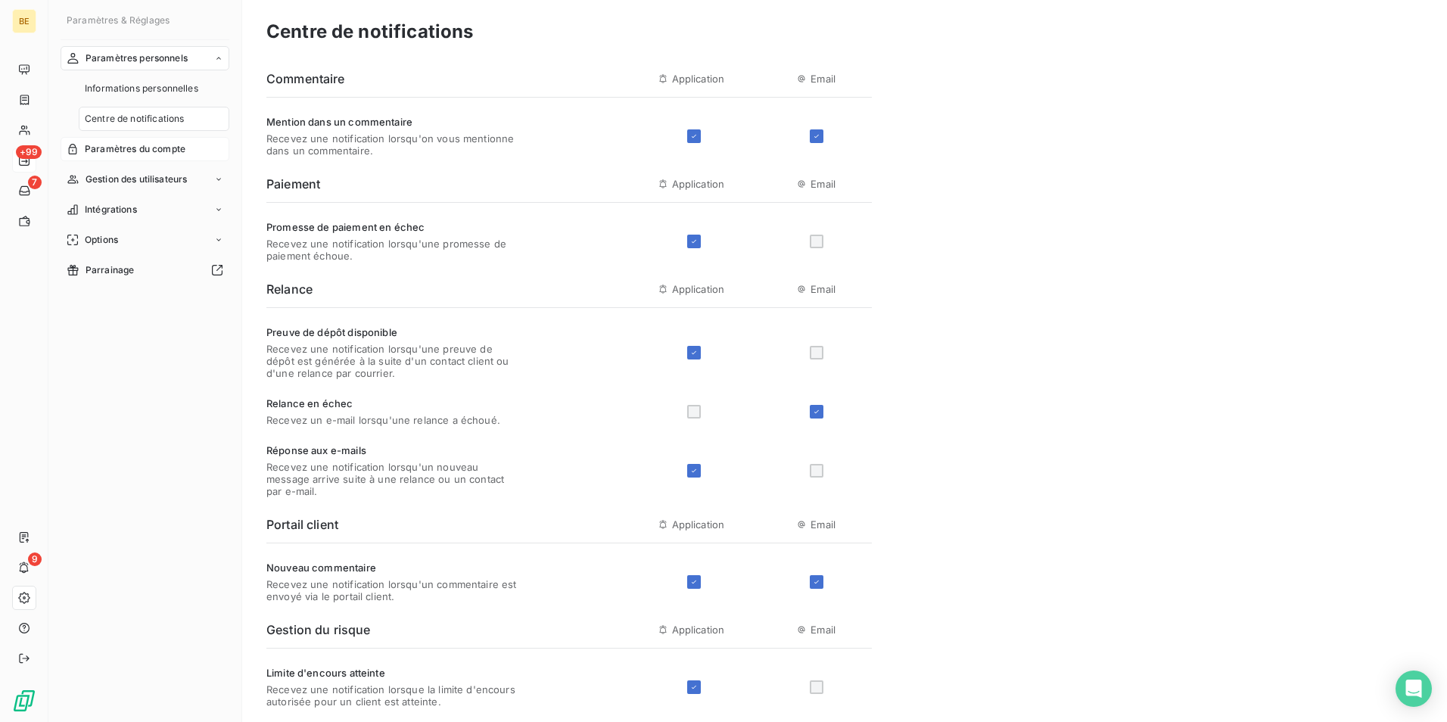
click at [144, 148] on span "Paramètres du compte" at bounding box center [135, 149] width 101 height 14
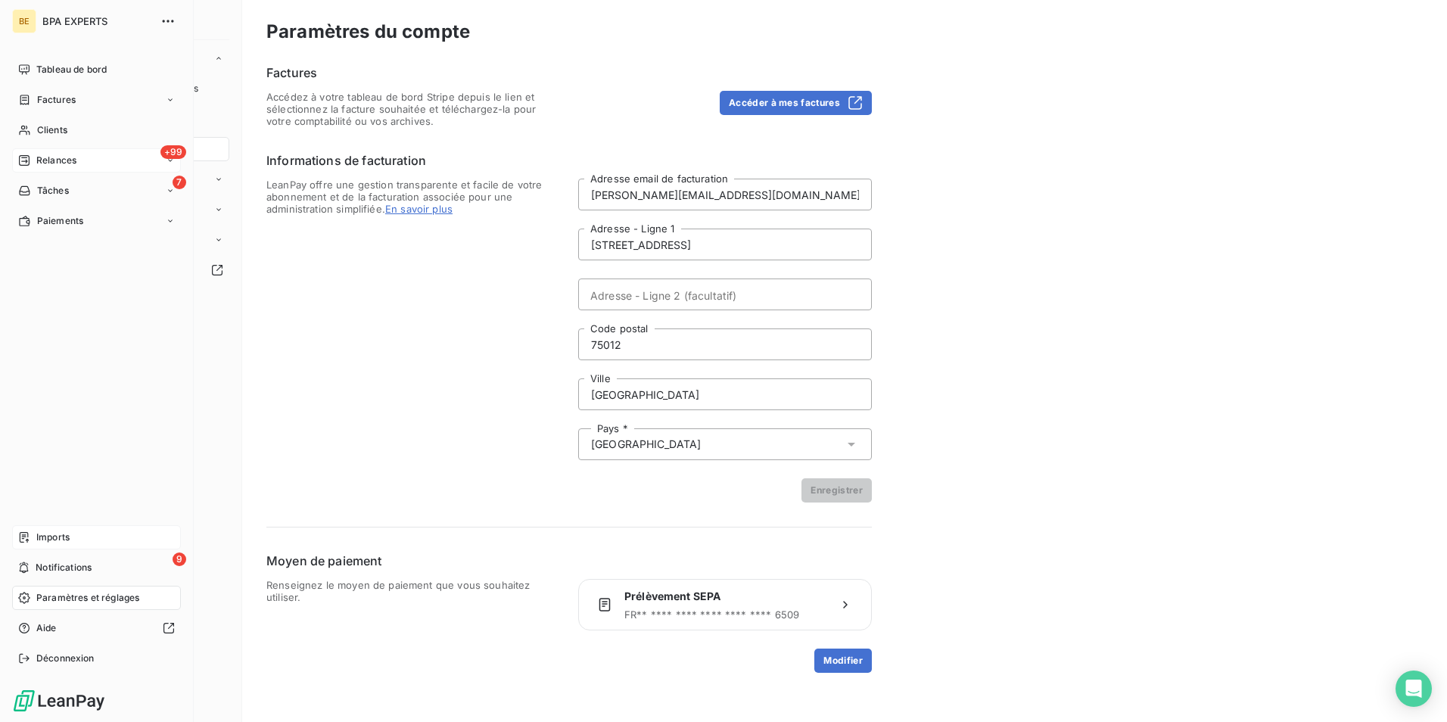
click at [78, 543] on div "Imports" at bounding box center [96, 537] width 169 height 24
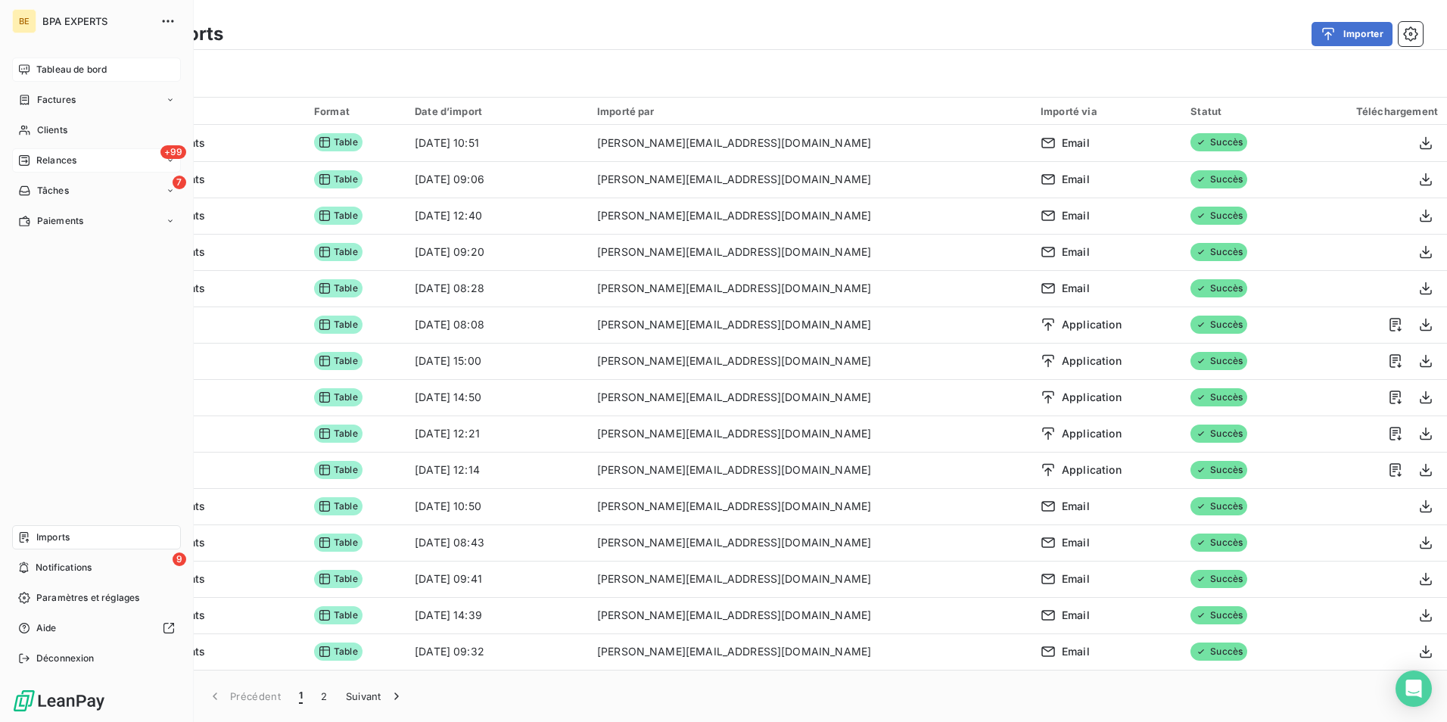
click at [26, 69] on icon at bounding box center [24, 69] width 11 height 10
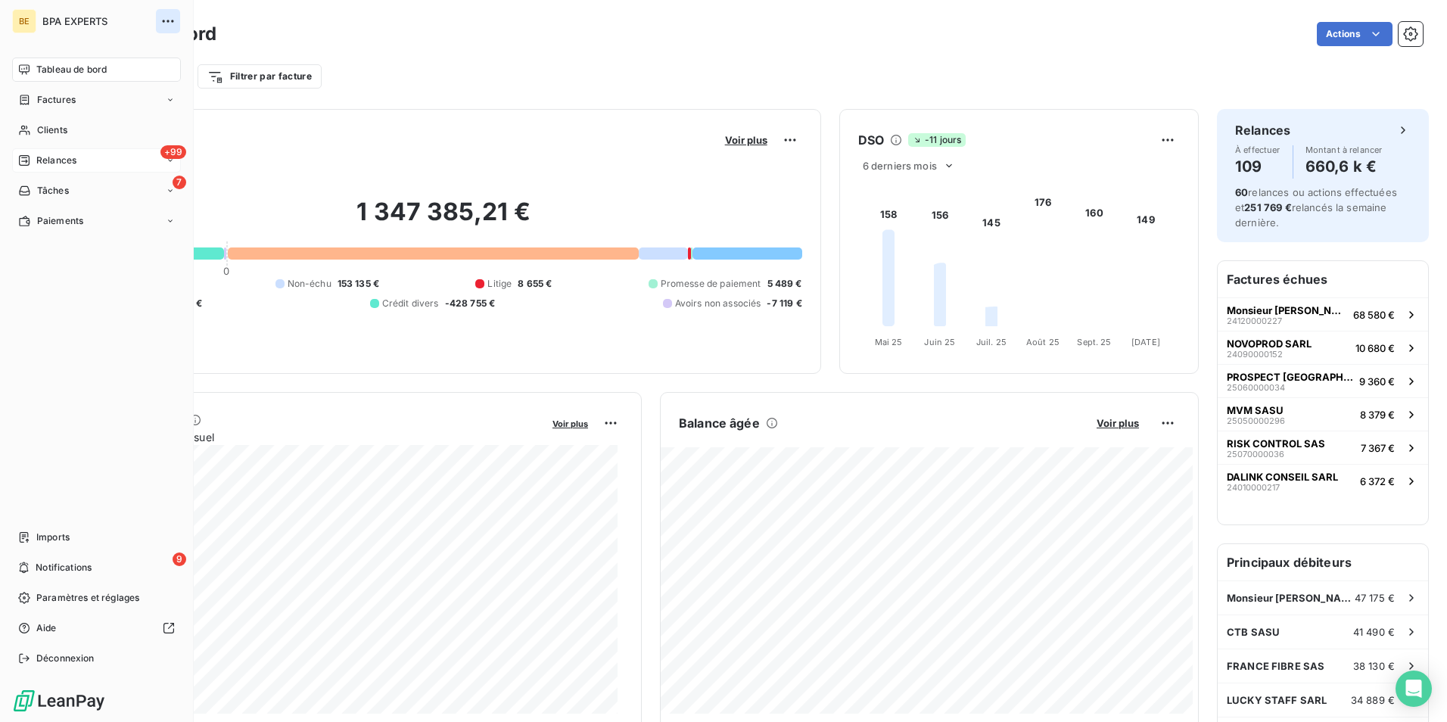
click at [175, 18] on icon "button" at bounding box center [167, 21] width 15 height 15
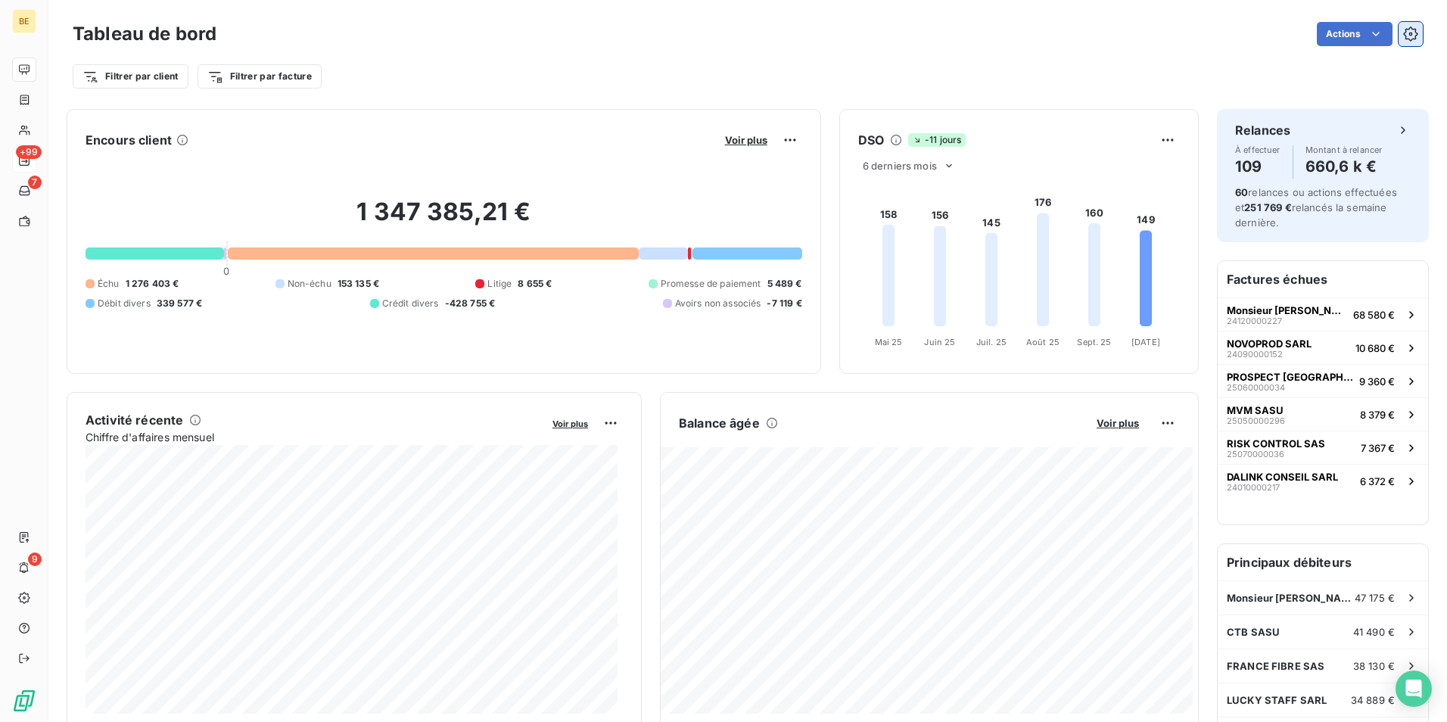
click at [1403, 32] on icon "button" at bounding box center [1410, 33] width 15 height 15
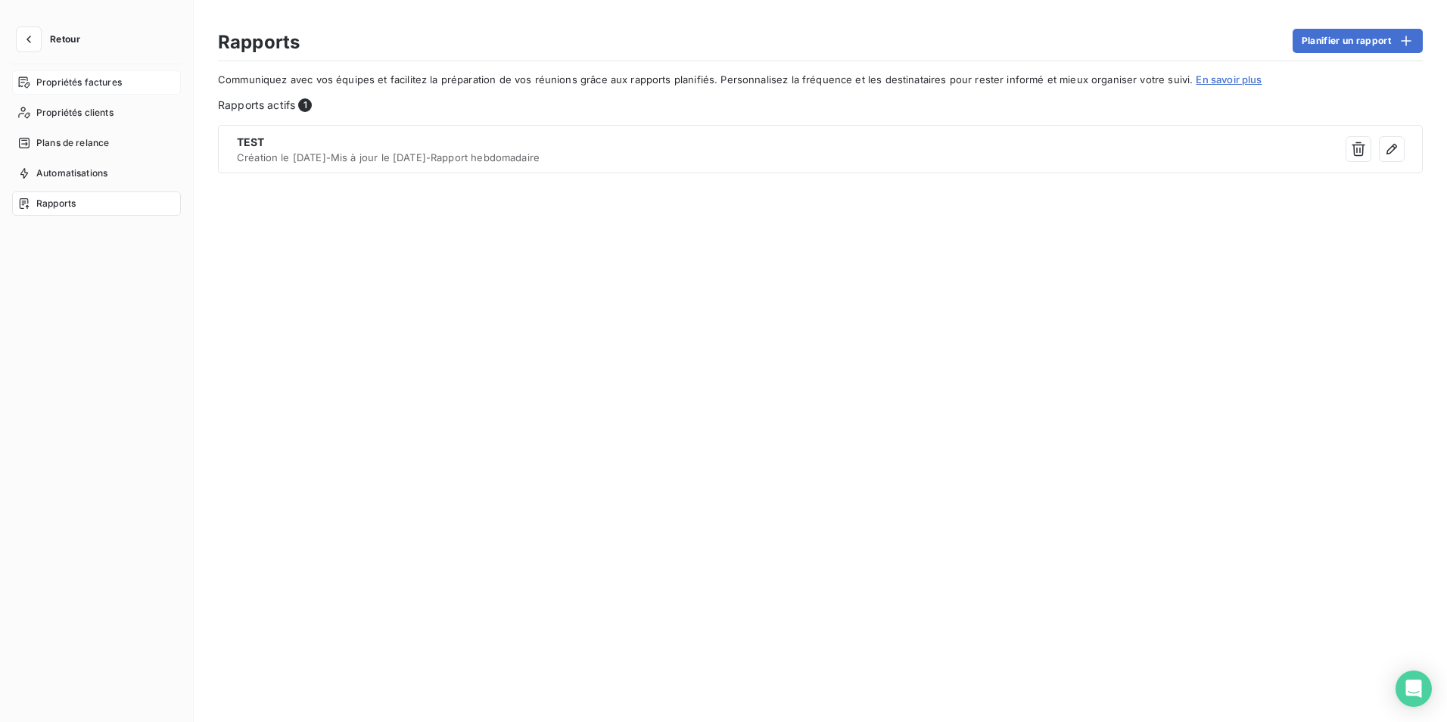
click at [108, 87] on span "Propriétés factures" at bounding box center [79, 83] width 86 height 14
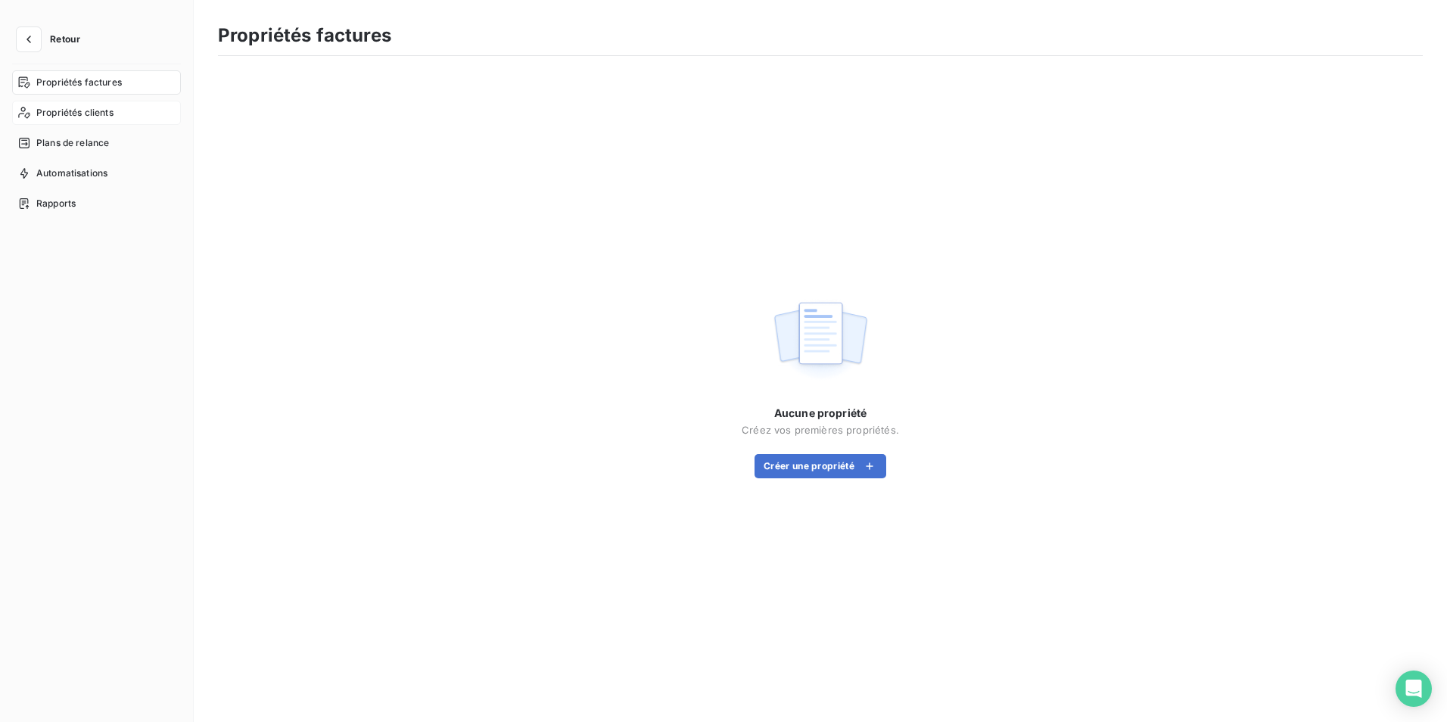
click at [88, 121] on div "Propriétés clients" at bounding box center [96, 113] width 169 height 24
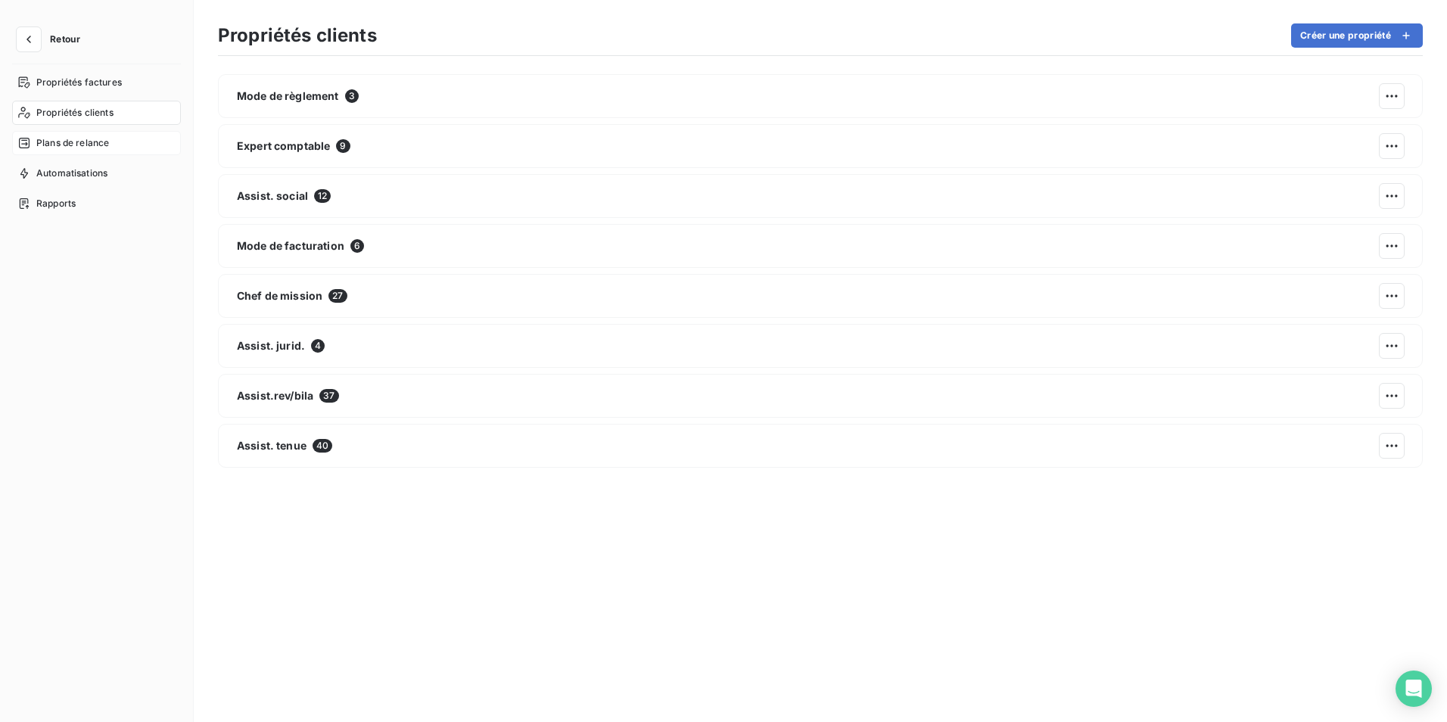
click at [77, 145] on span "Plans de relance" at bounding box center [72, 143] width 73 height 14
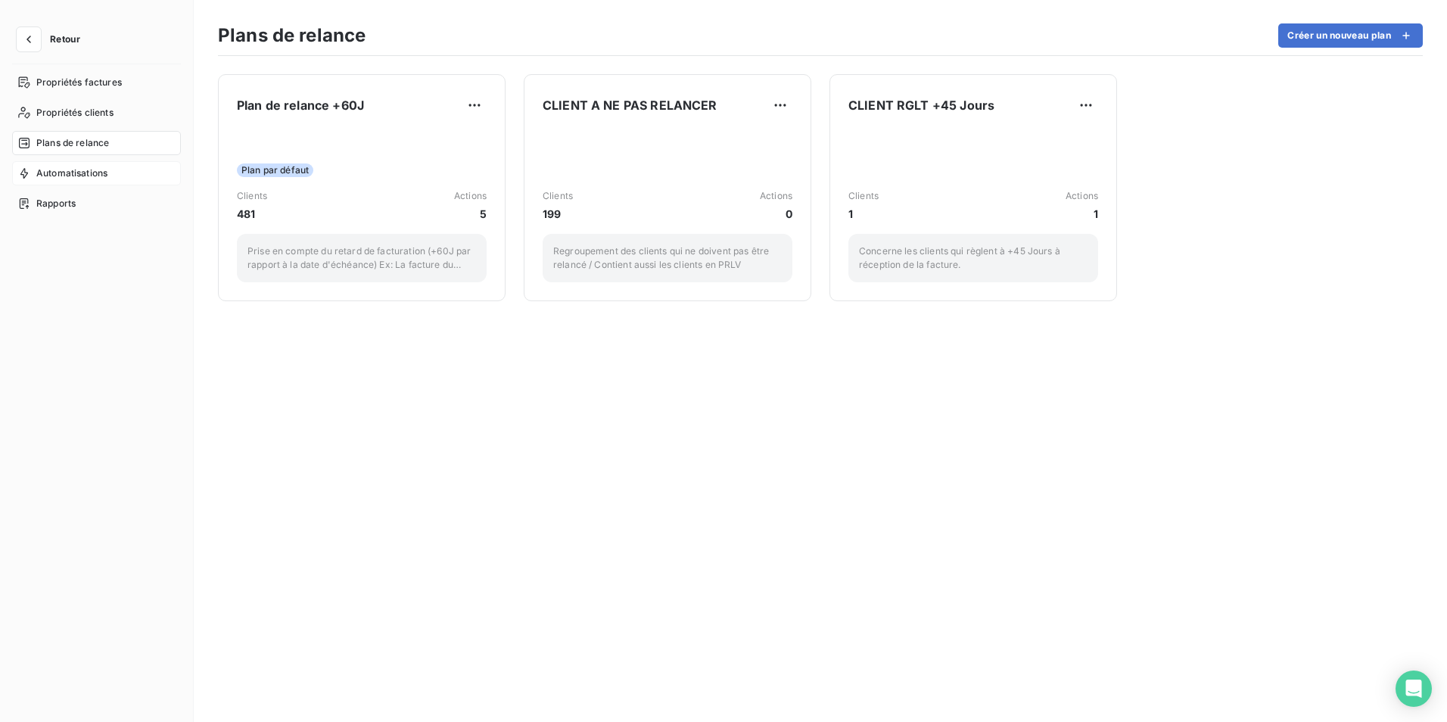
click at [81, 174] on span "Automatisations" at bounding box center [71, 174] width 71 height 14
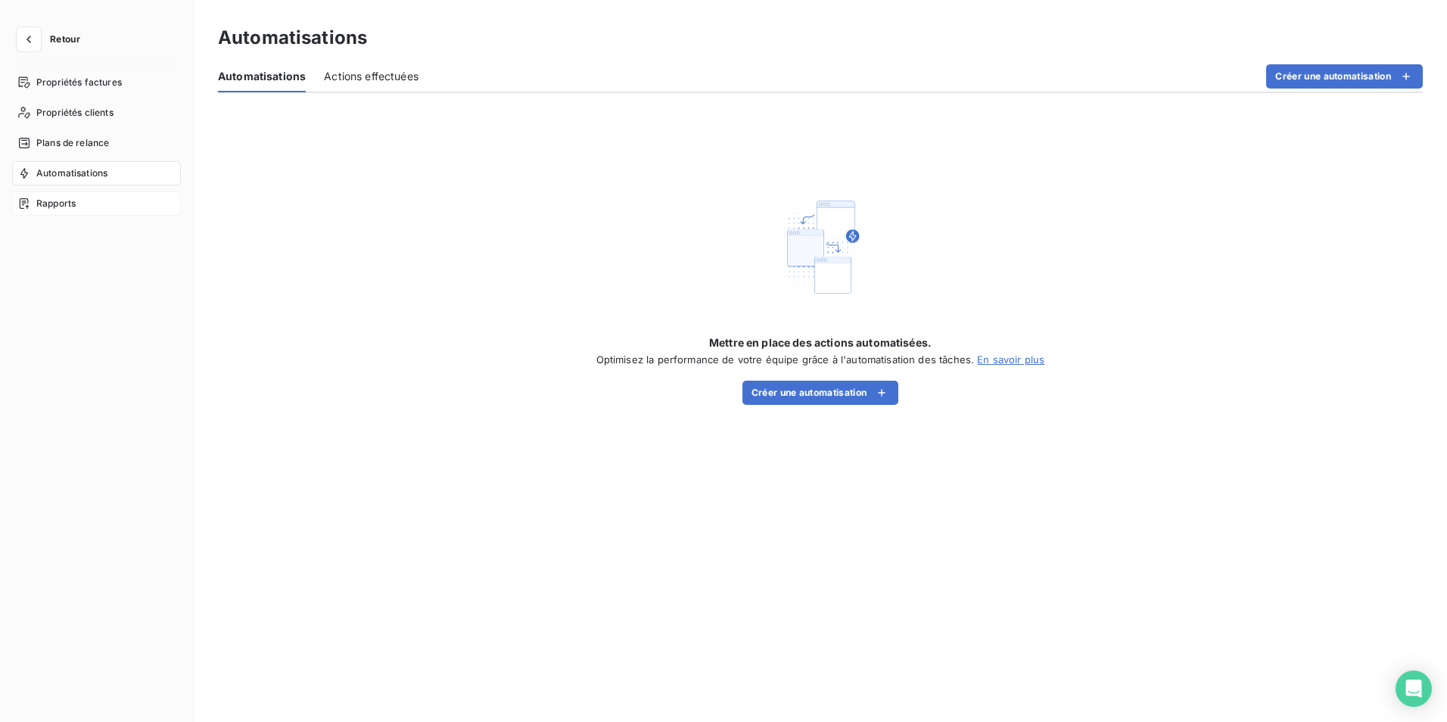
click at [67, 208] on span "Rapports" at bounding box center [55, 204] width 39 height 14
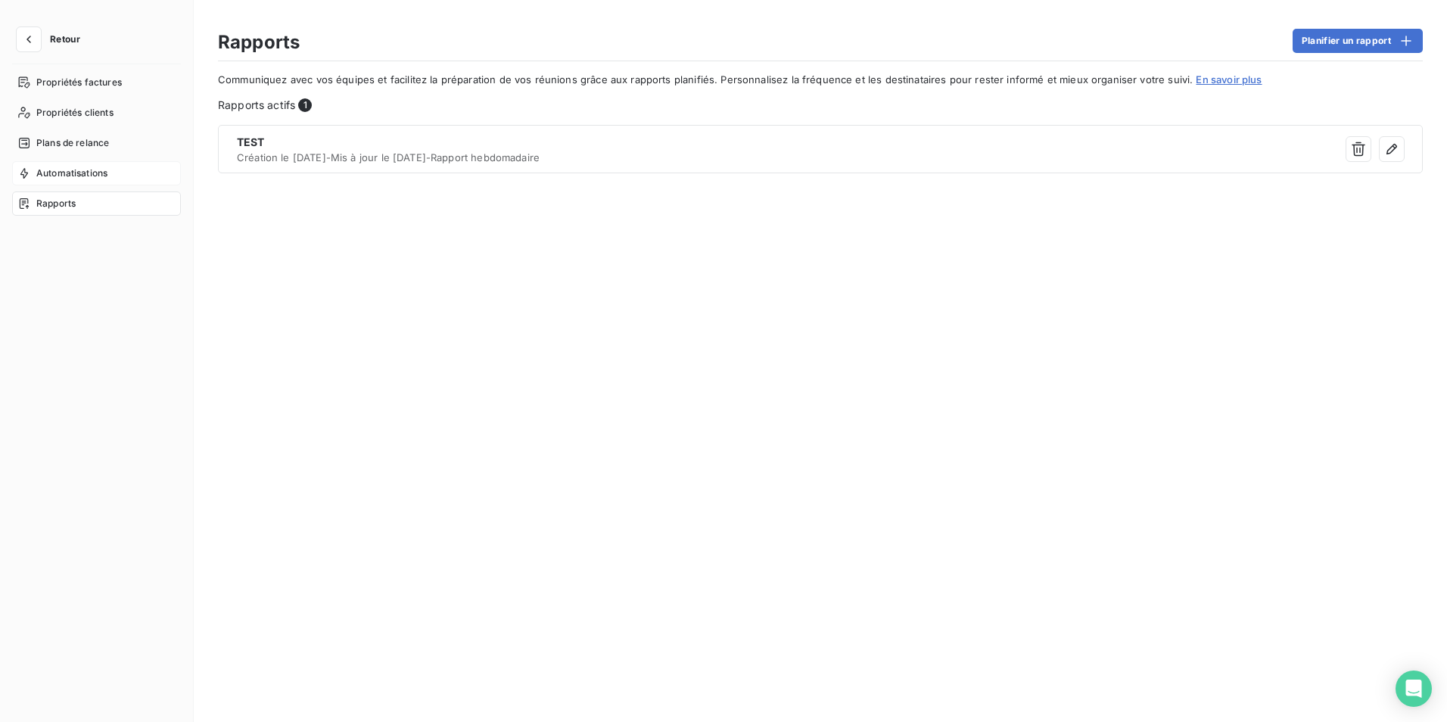
click at [77, 165] on div "Automatisations" at bounding box center [96, 173] width 169 height 24
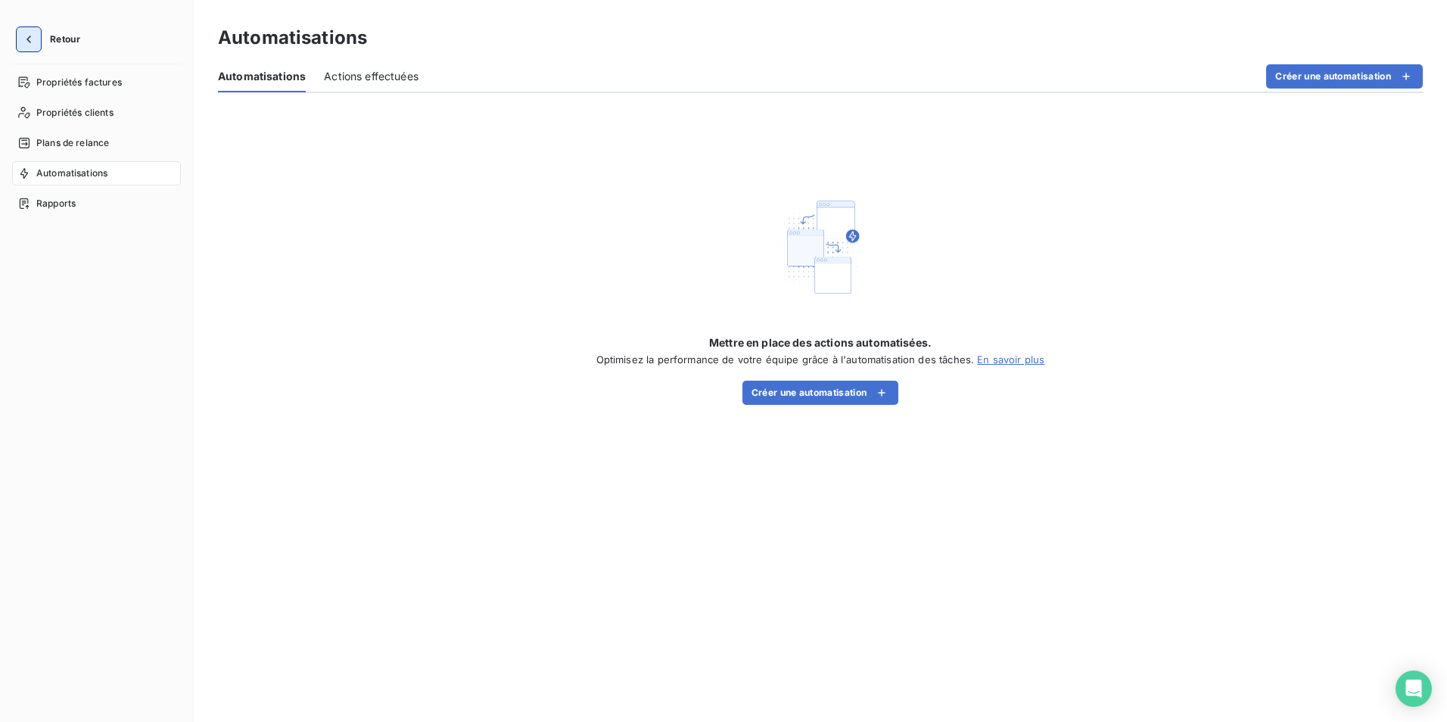
click at [30, 39] on icon "button" at bounding box center [28, 39] width 15 height 15
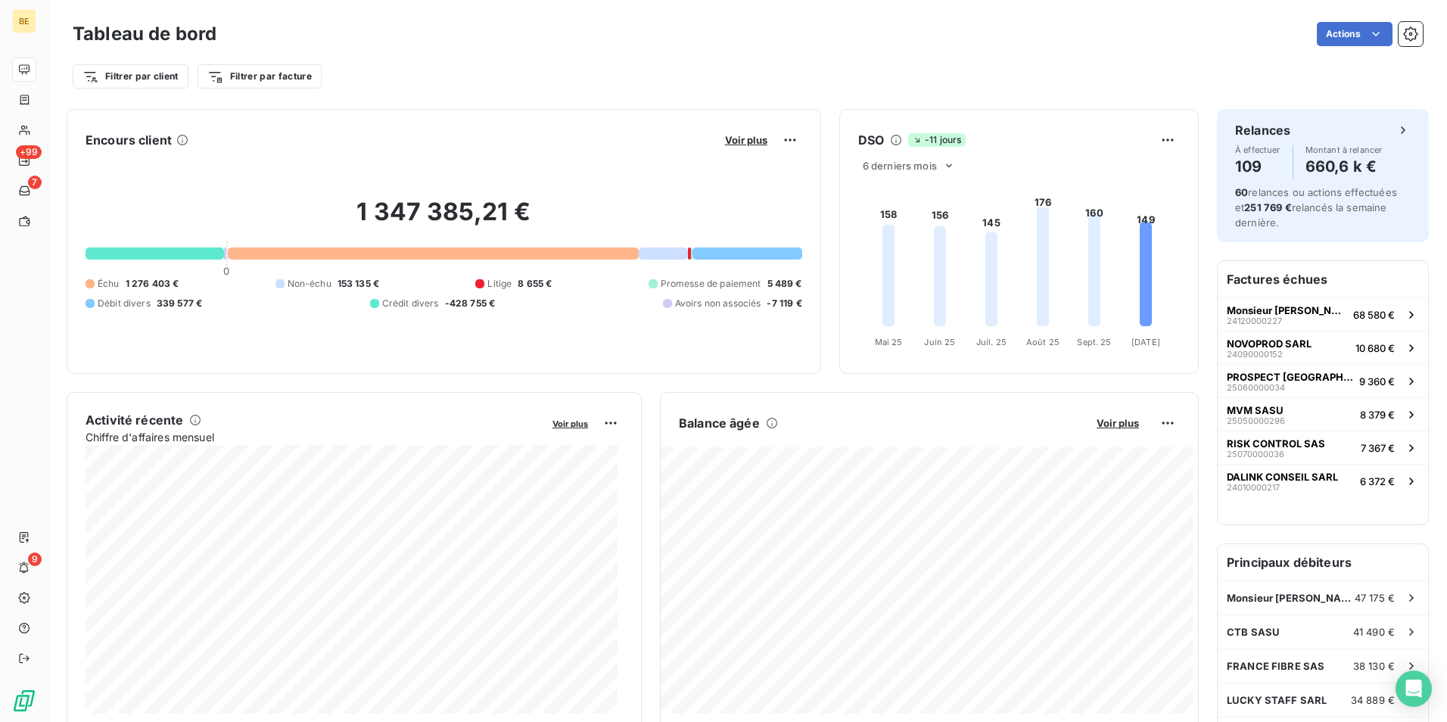
click at [1030, 52] on div "Filtrer par client Filtrer par facture" at bounding box center [748, 70] width 1350 height 41
click at [1300, 36] on div "Actions" at bounding box center [829, 34] width 1188 height 24
click at [1350, 25] on html "BE +99 7 9 Tableau de bord Actions Filtrer par client Filtrer par facture Encou…" at bounding box center [723, 361] width 1447 height 722
click at [1396, 32] on html "BE +99 7 9 Tableau de bord Actions Exporter le tableau de bord Planifier un rap…" at bounding box center [723, 361] width 1447 height 722
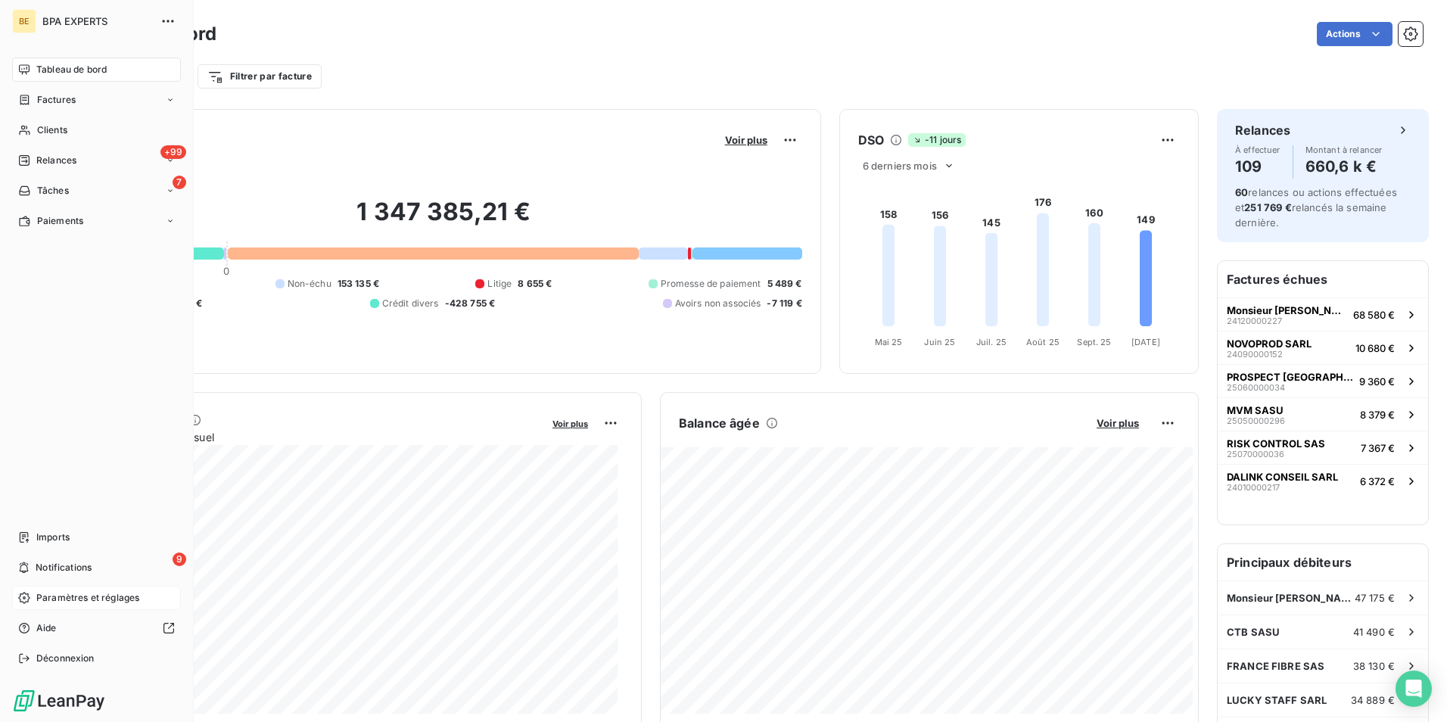
click at [79, 602] on span "Paramètres et réglages" at bounding box center [87, 598] width 103 height 14
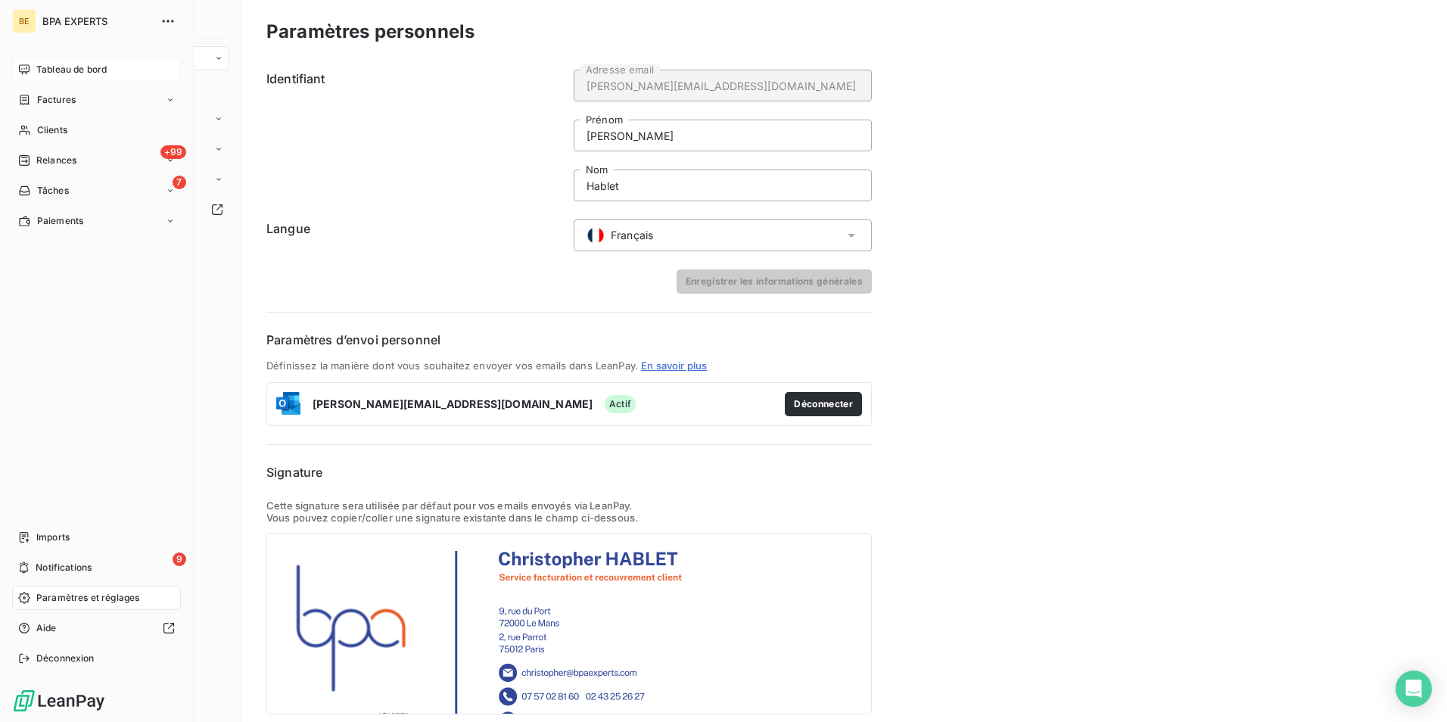
click at [73, 67] on span "Tableau de bord" at bounding box center [71, 70] width 70 height 14
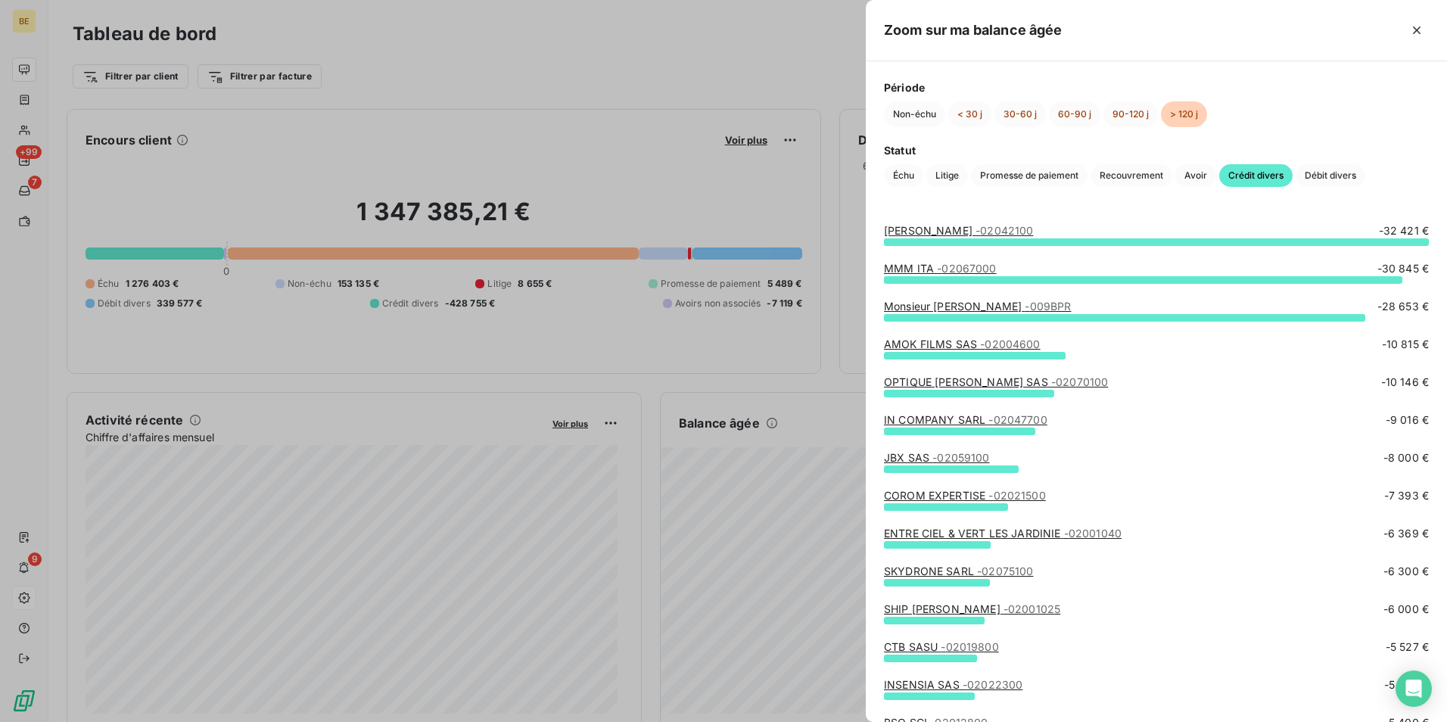
click at [989, 232] on span "- 02042100" at bounding box center [1005, 230] width 58 height 13
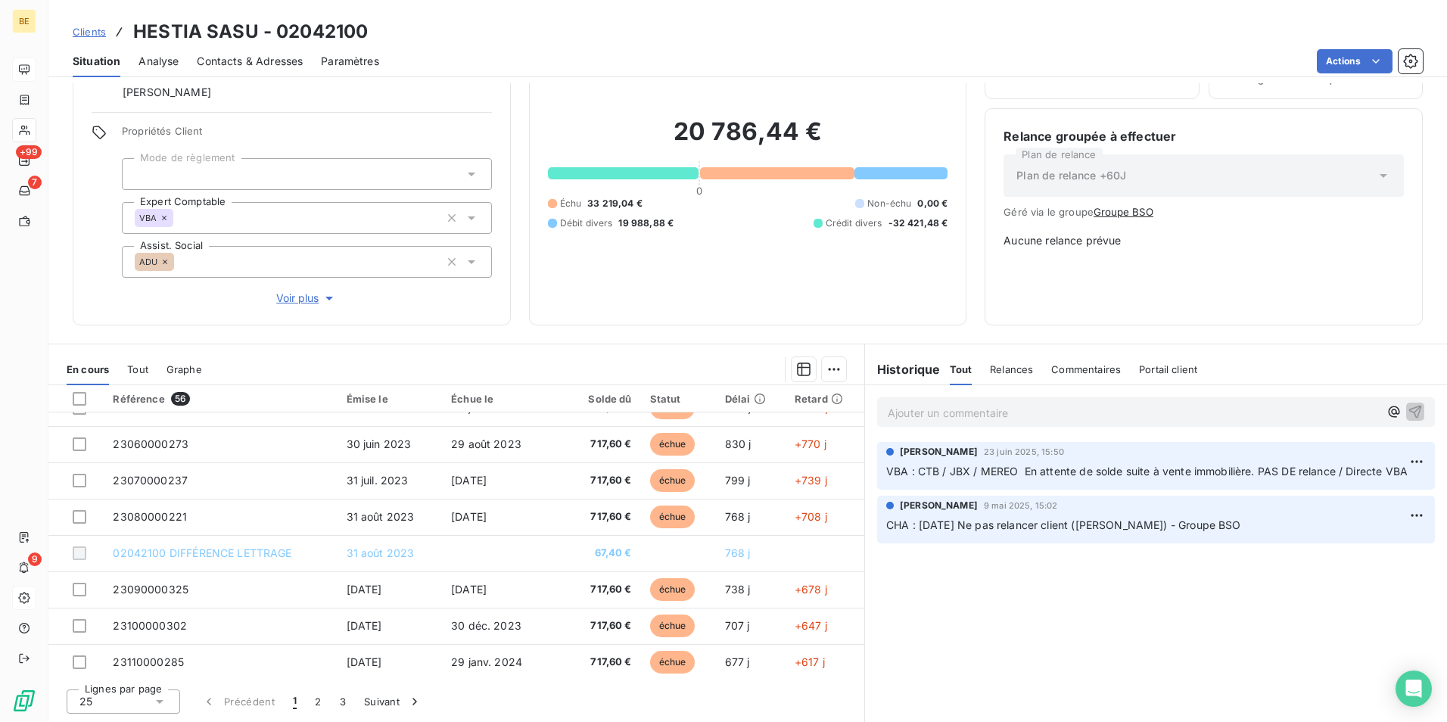
scroll to position [645, 0]
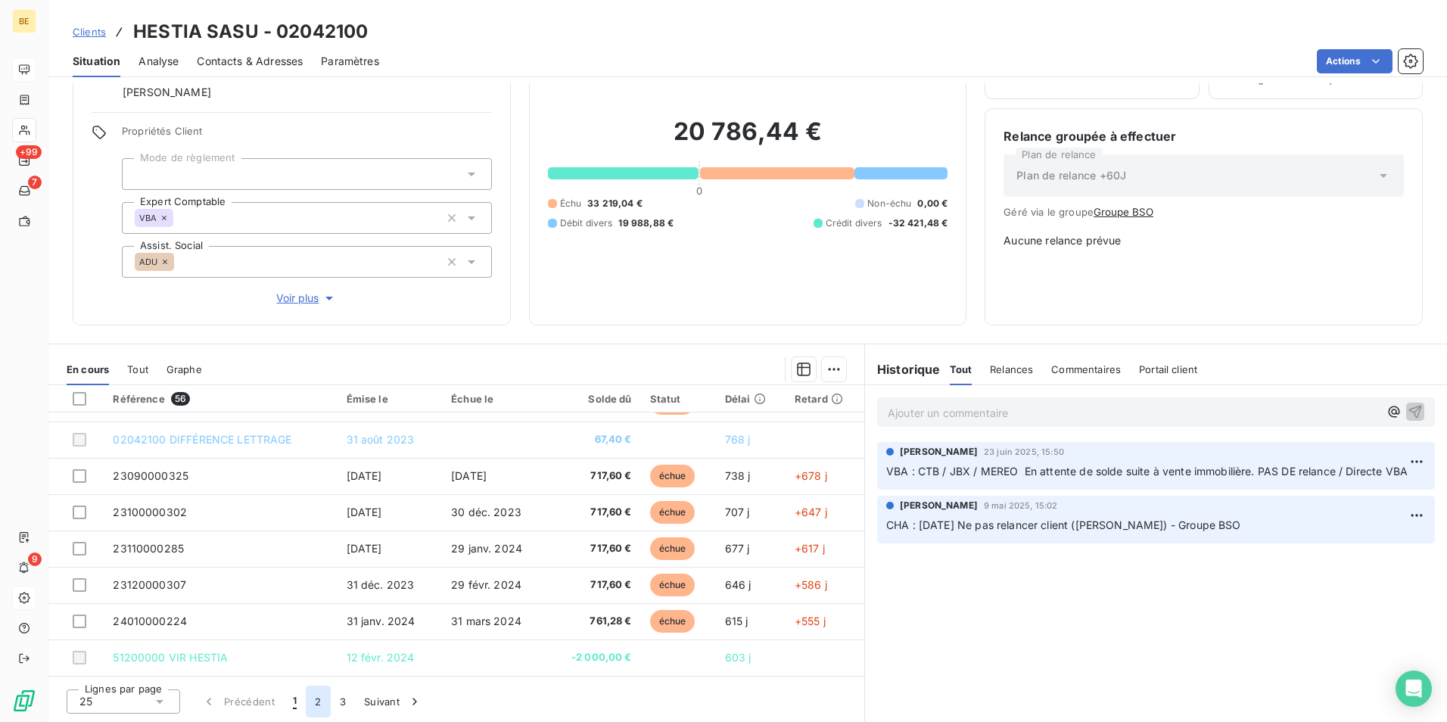
click at [329, 696] on button "2" at bounding box center [318, 702] width 24 height 32
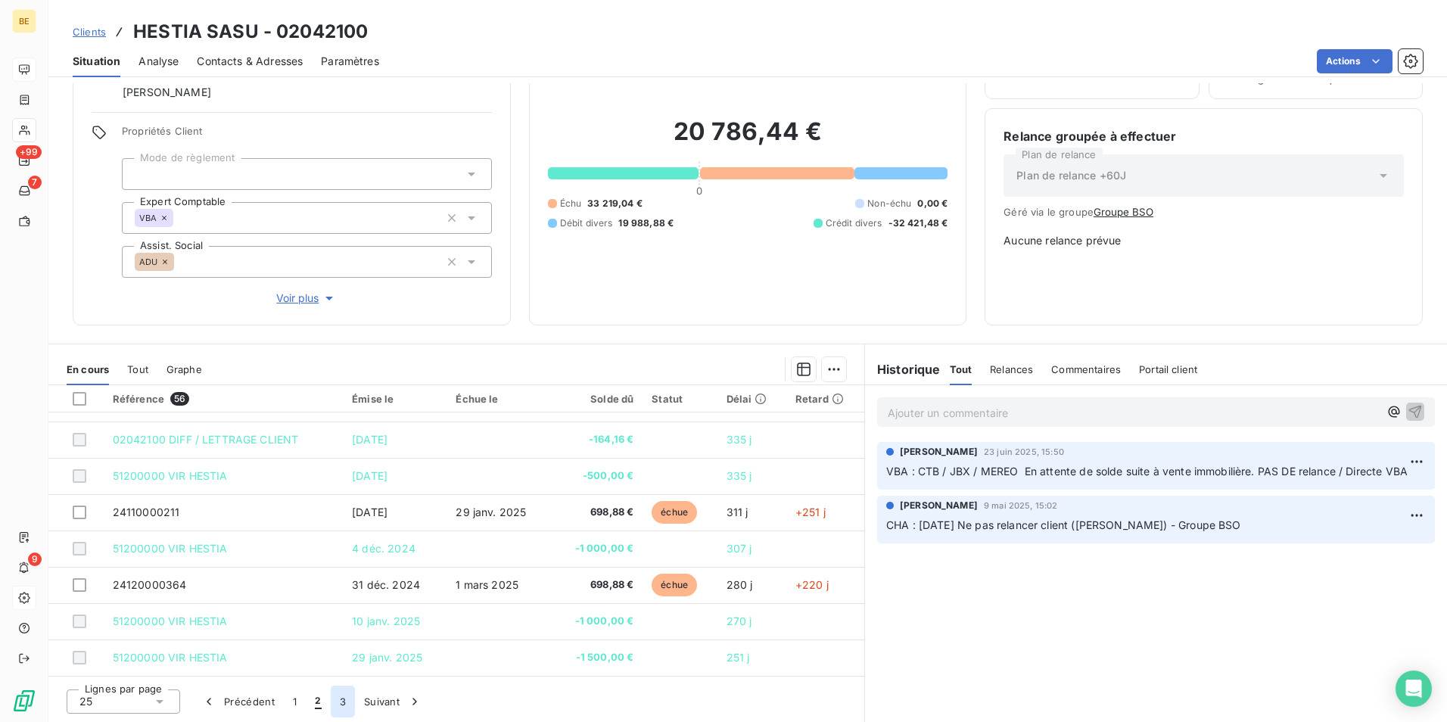
click at [332, 699] on button "3" at bounding box center [343, 702] width 24 height 32
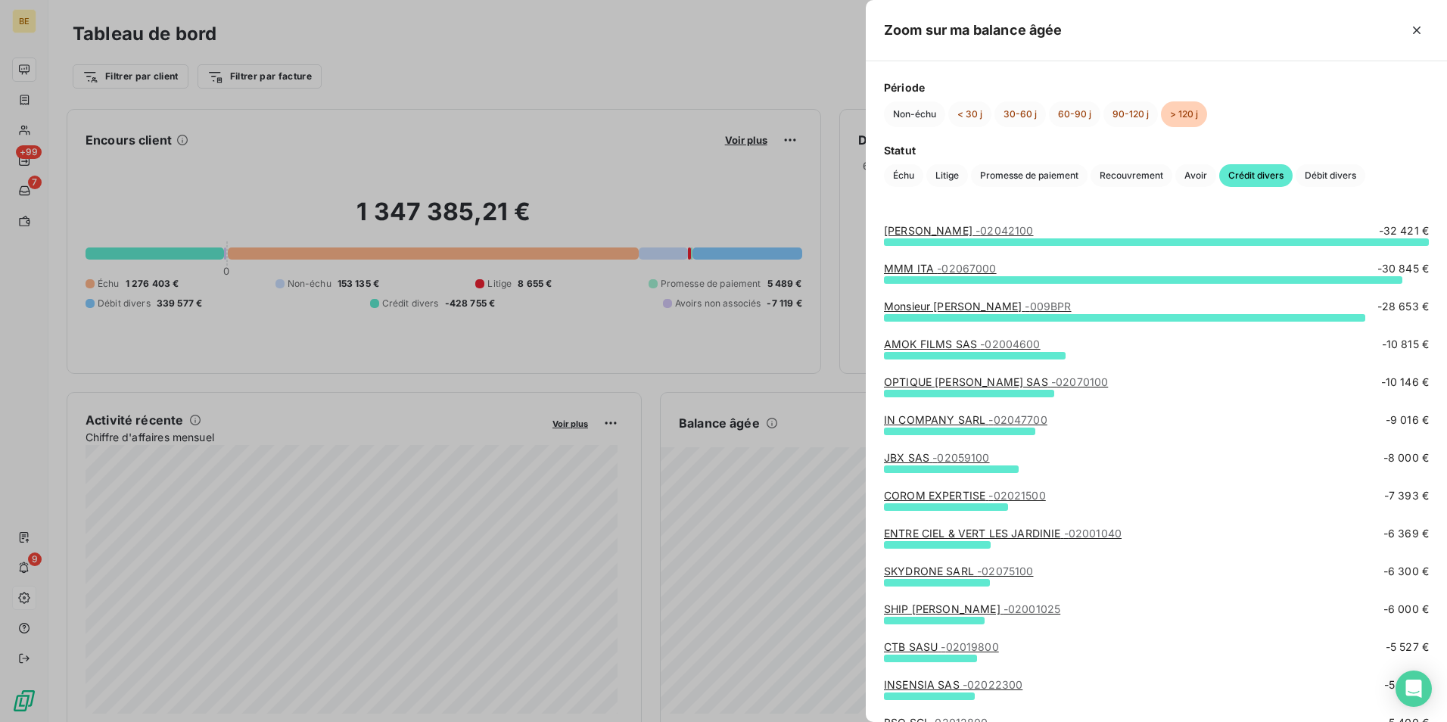
click at [970, 270] on span "- 02067000" at bounding box center [966, 268] width 59 height 13
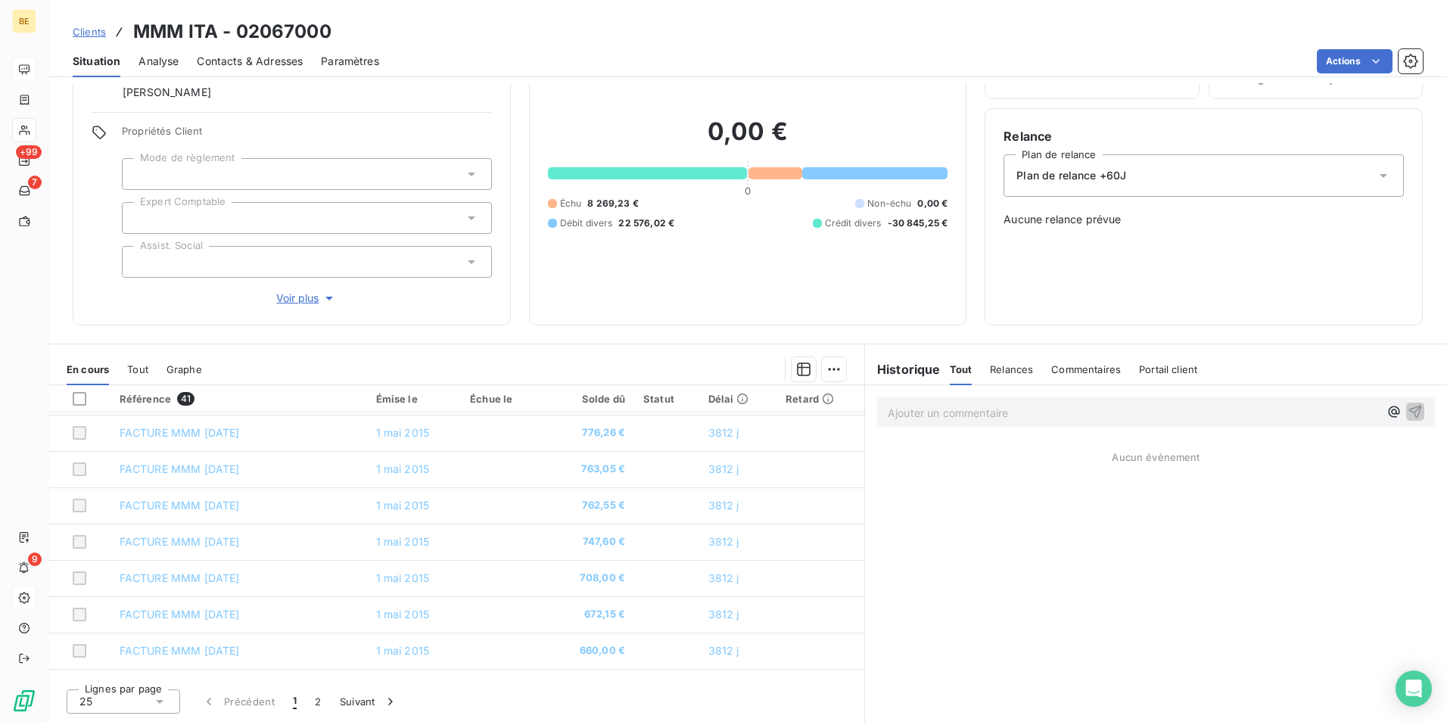
scroll to position [191, 0]
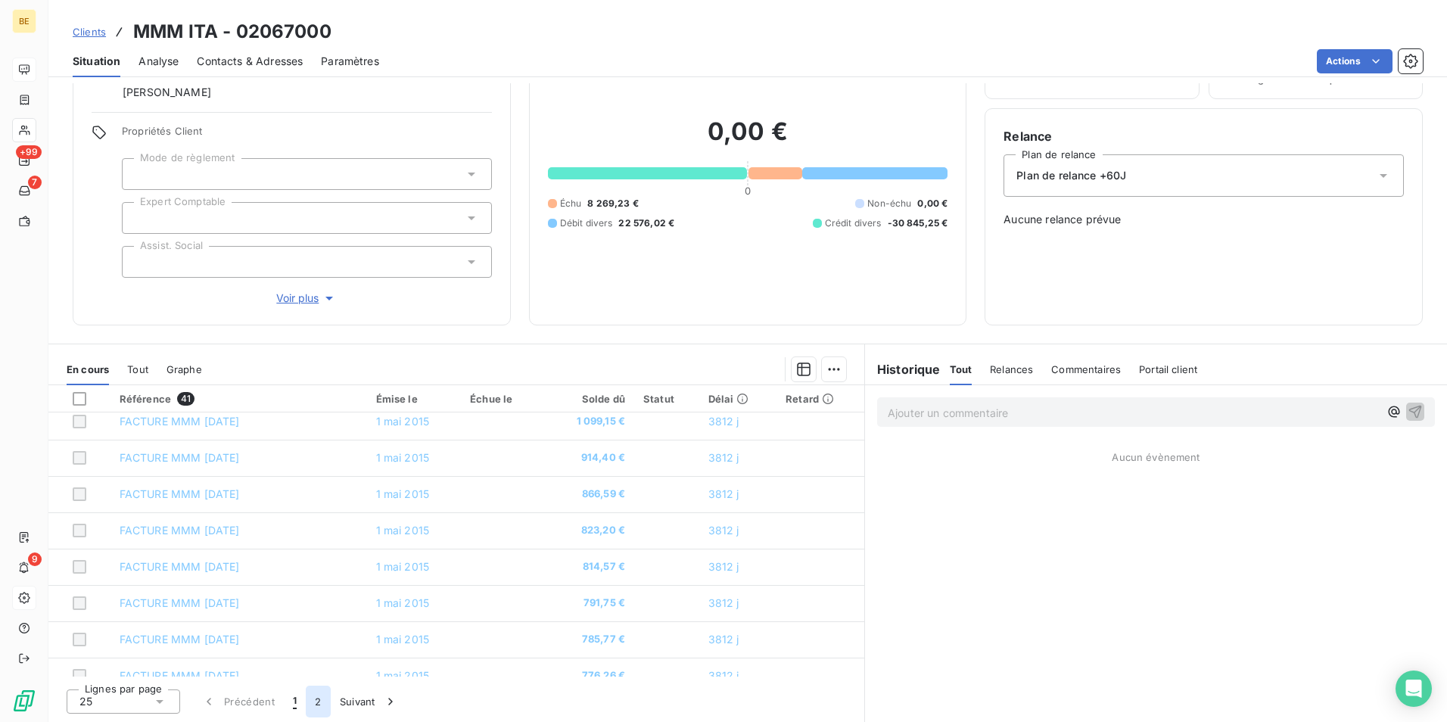
click at [313, 696] on button "2" at bounding box center [318, 702] width 24 height 32
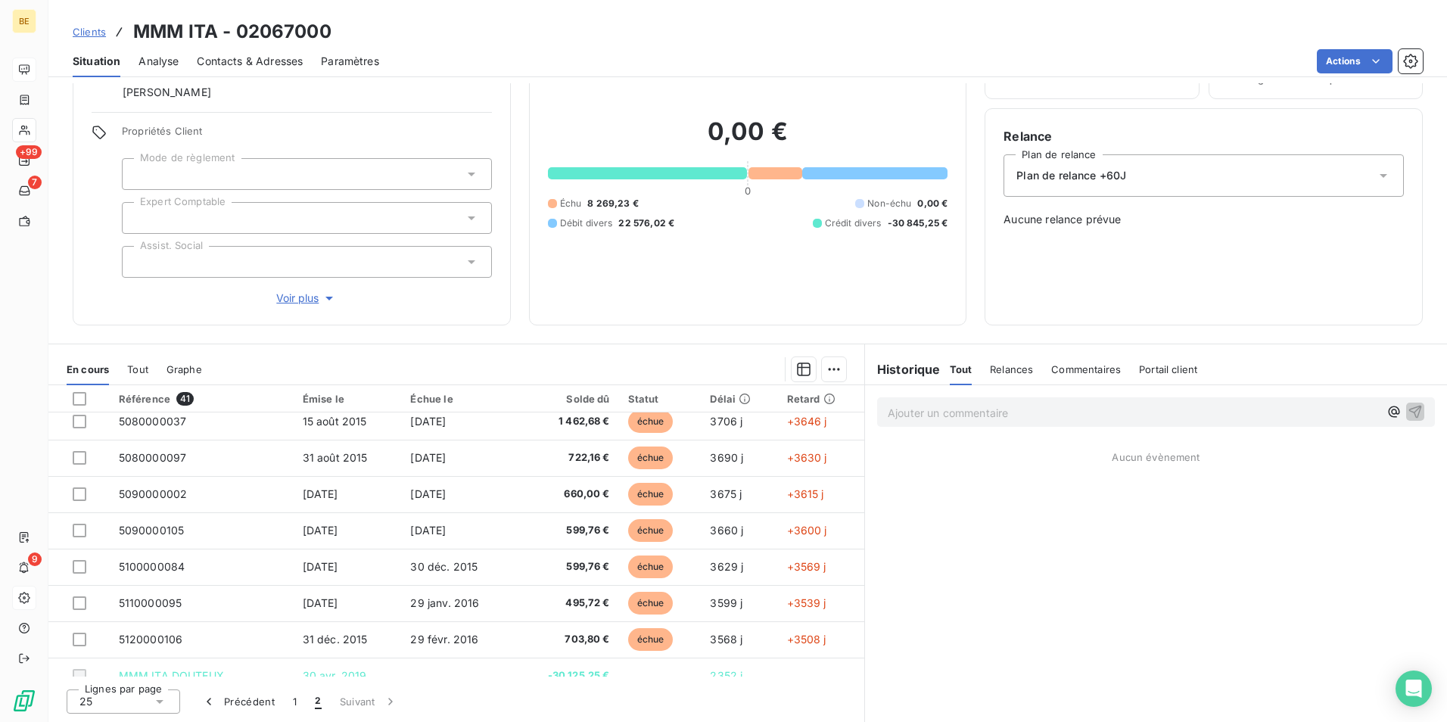
scroll to position [318, 0]
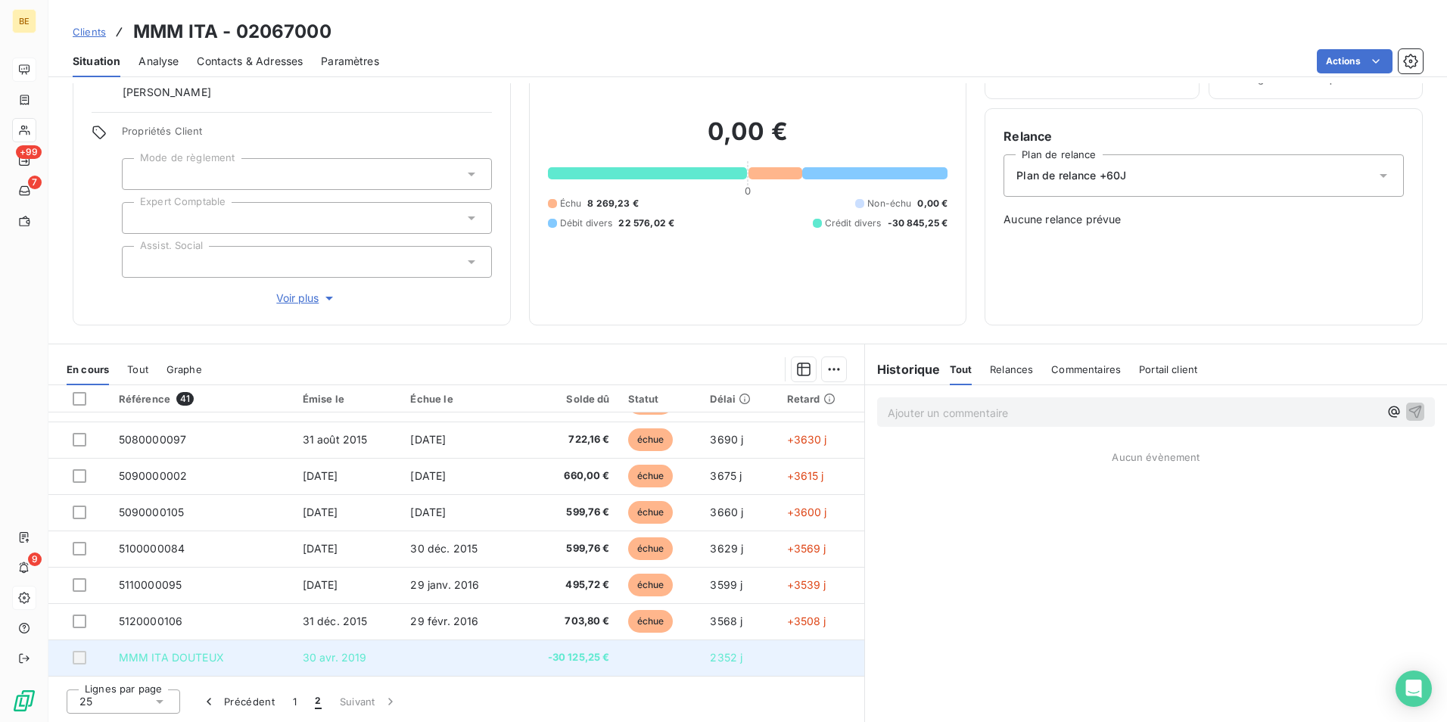
click at [83, 656] on div at bounding box center [80, 658] width 14 height 14
click at [720, 662] on span "2352 j" at bounding box center [726, 657] width 33 height 13
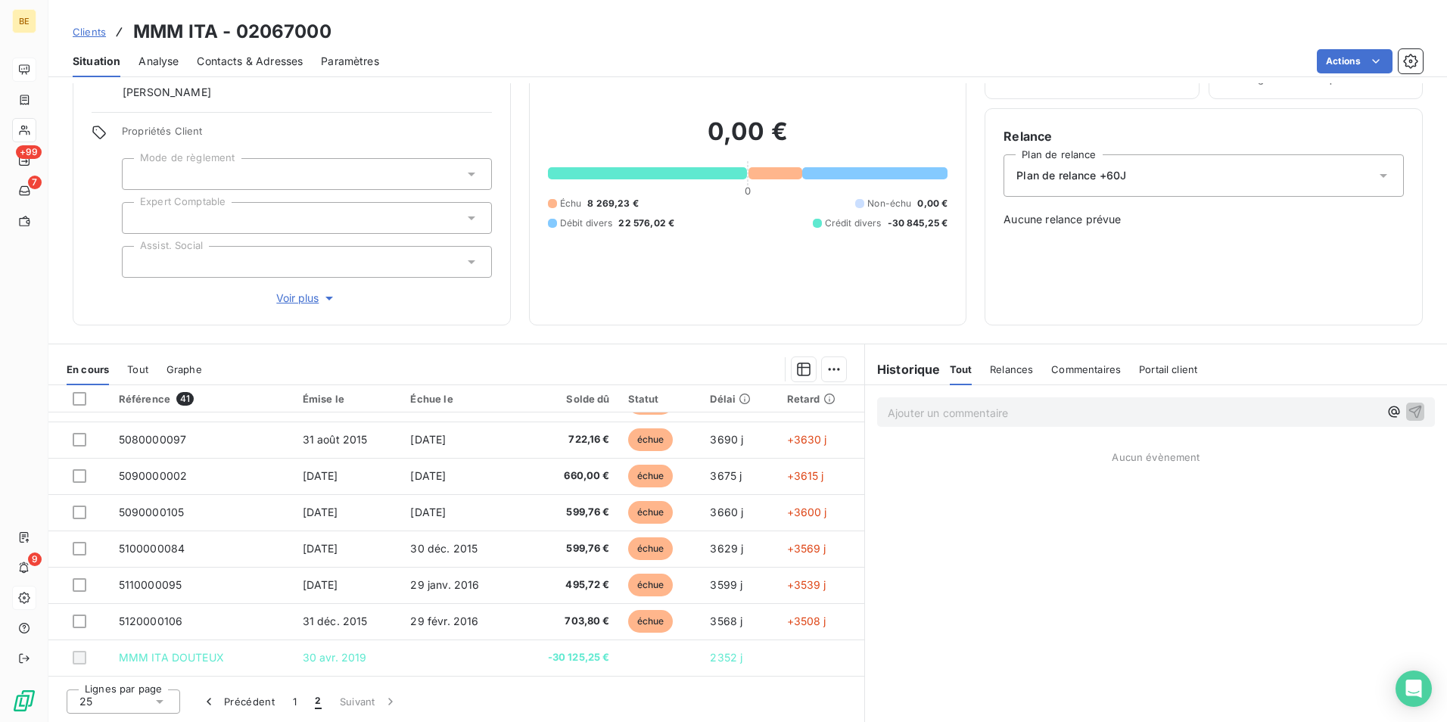
click at [671, 178] on div at bounding box center [647, 173] width 199 height 12
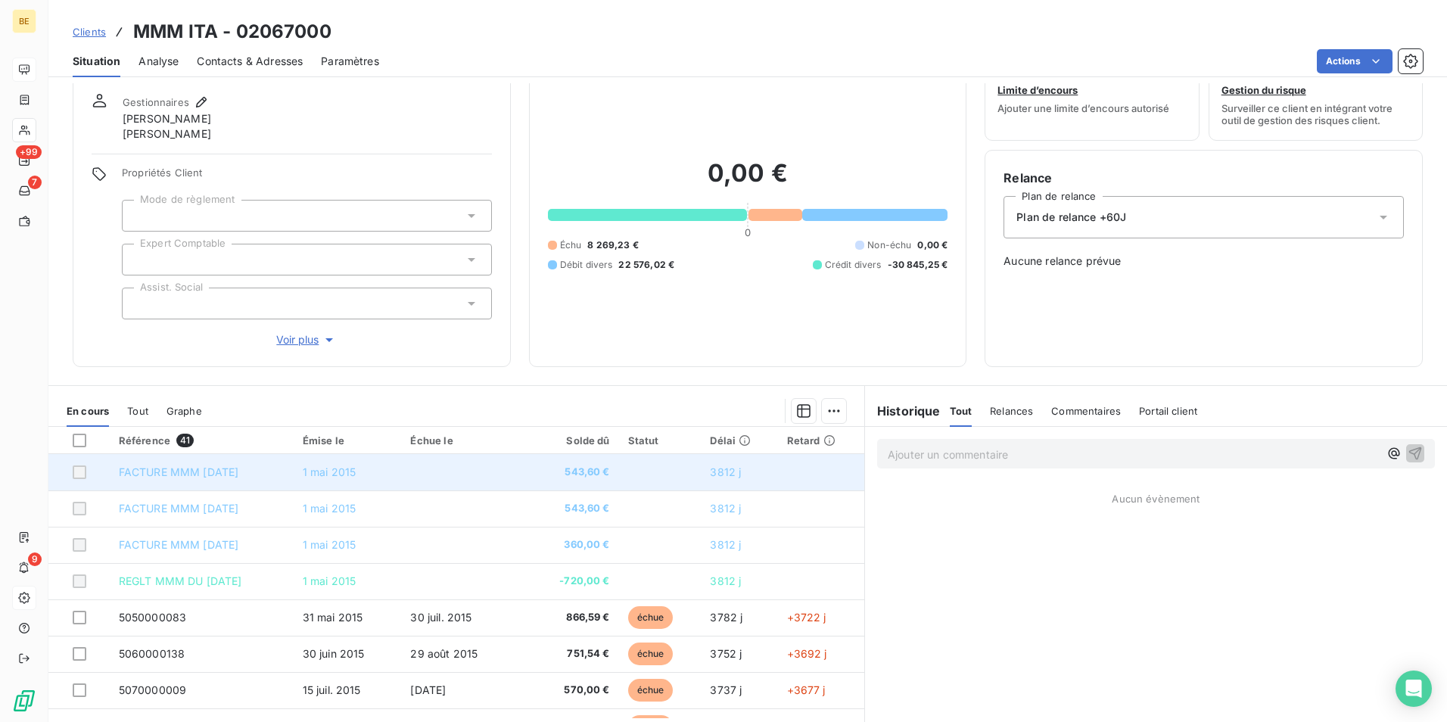
scroll to position [14, 0]
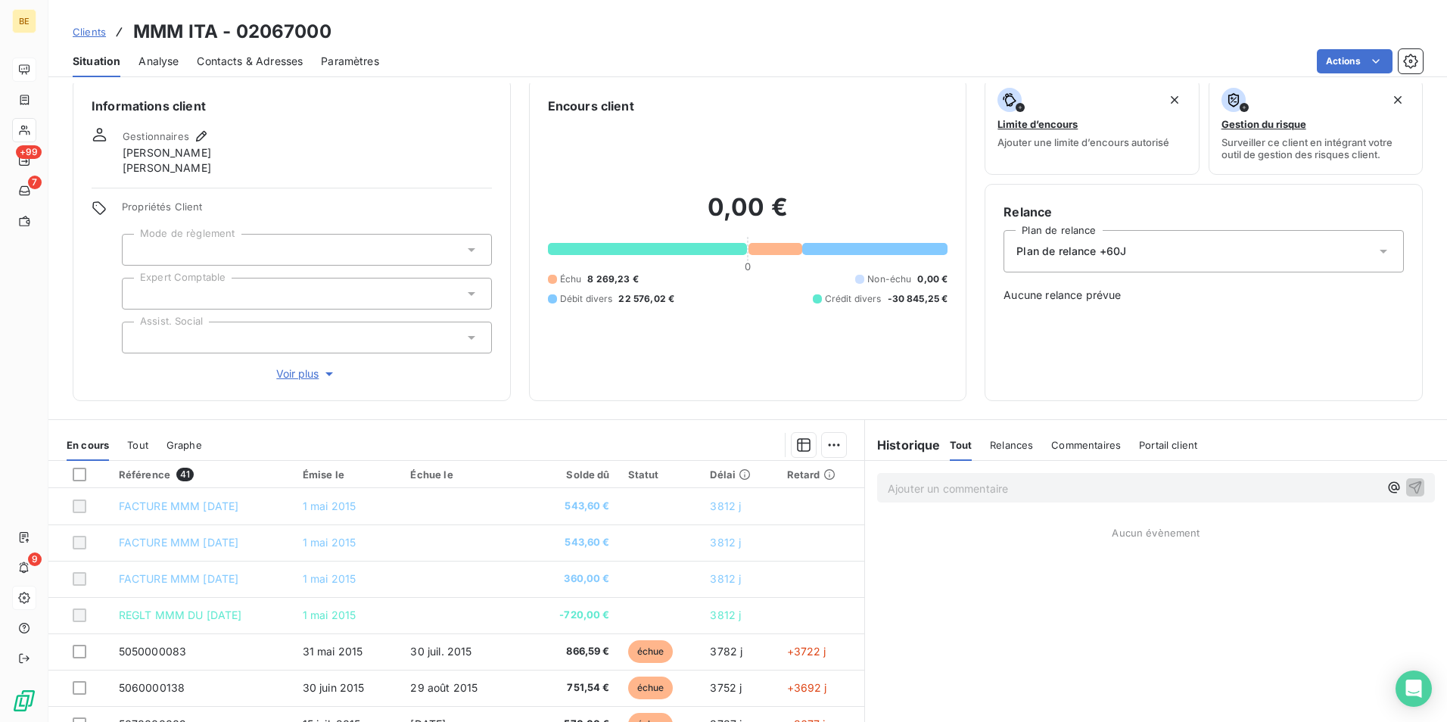
click at [95, 30] on span "Clients" at bounding box center [89, 32] width 33 height 12
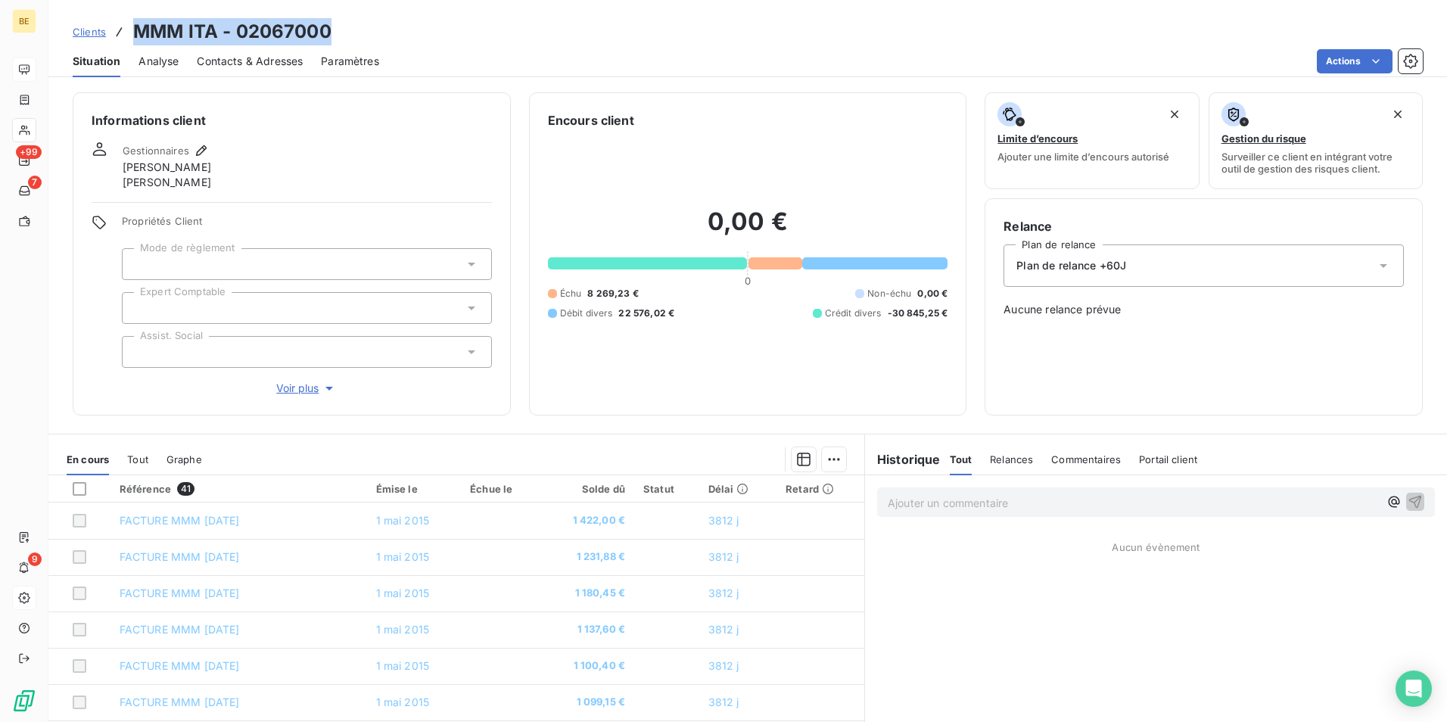
drag, startPoint x: 283, startPoint y: 25, endPoint x: 139, endPoint y: 31, distance: 144.7
click at [139, 31] on div "Clients MMM ITA - 02067000" at bounding box center [747, 31] width 1399 height 27
click at [1419, 695] on icon "Open Intercom Messenger" at bounding box center [1413, 689] width 17 height 20
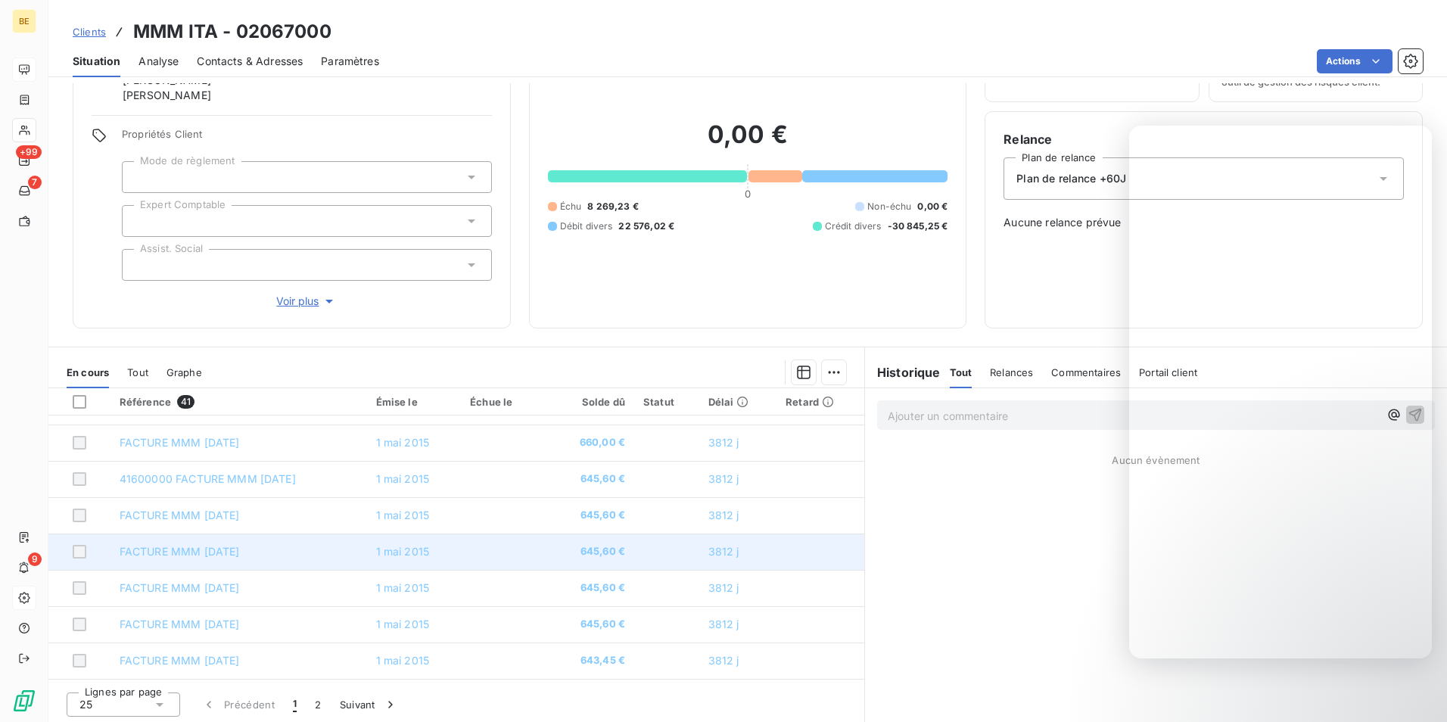
scroll to position [90, 0]
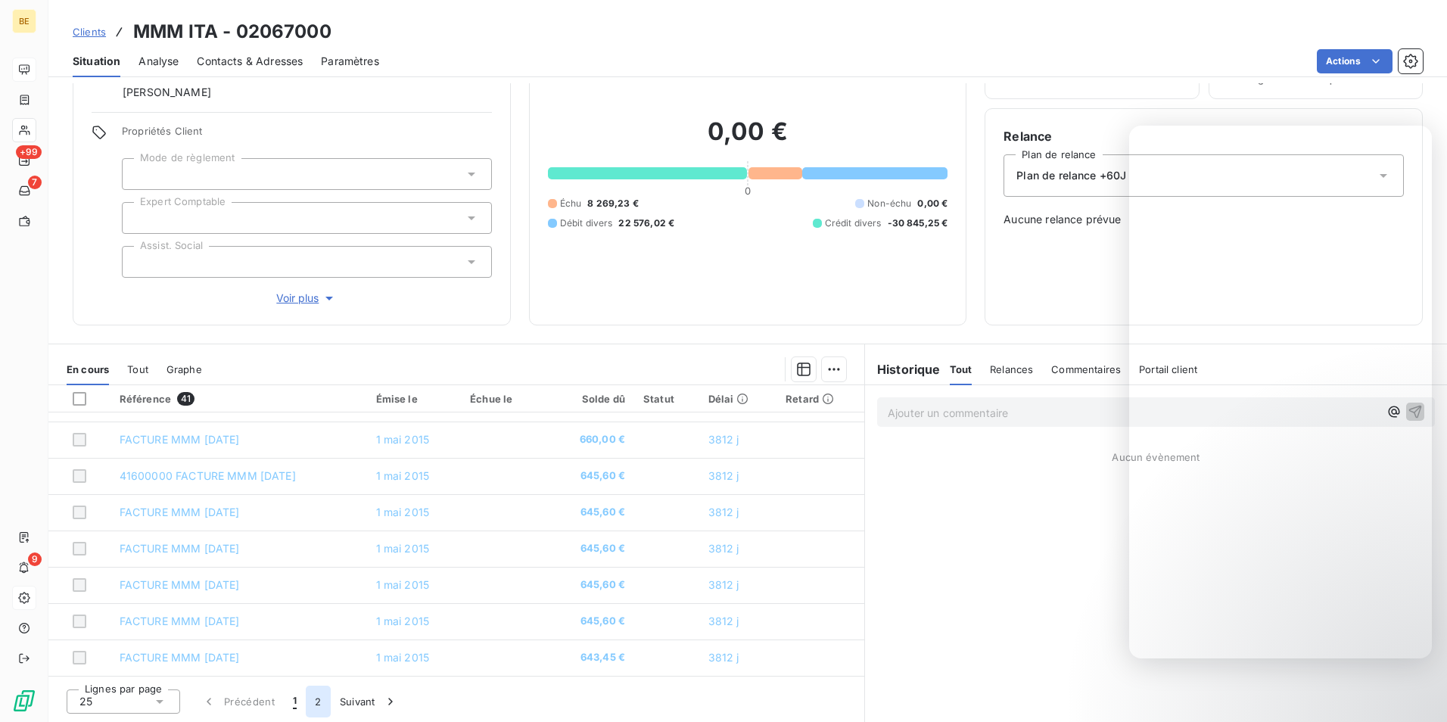
click at [315, 699] on button "2" at bounding box center [318, 702] width 24 height 32
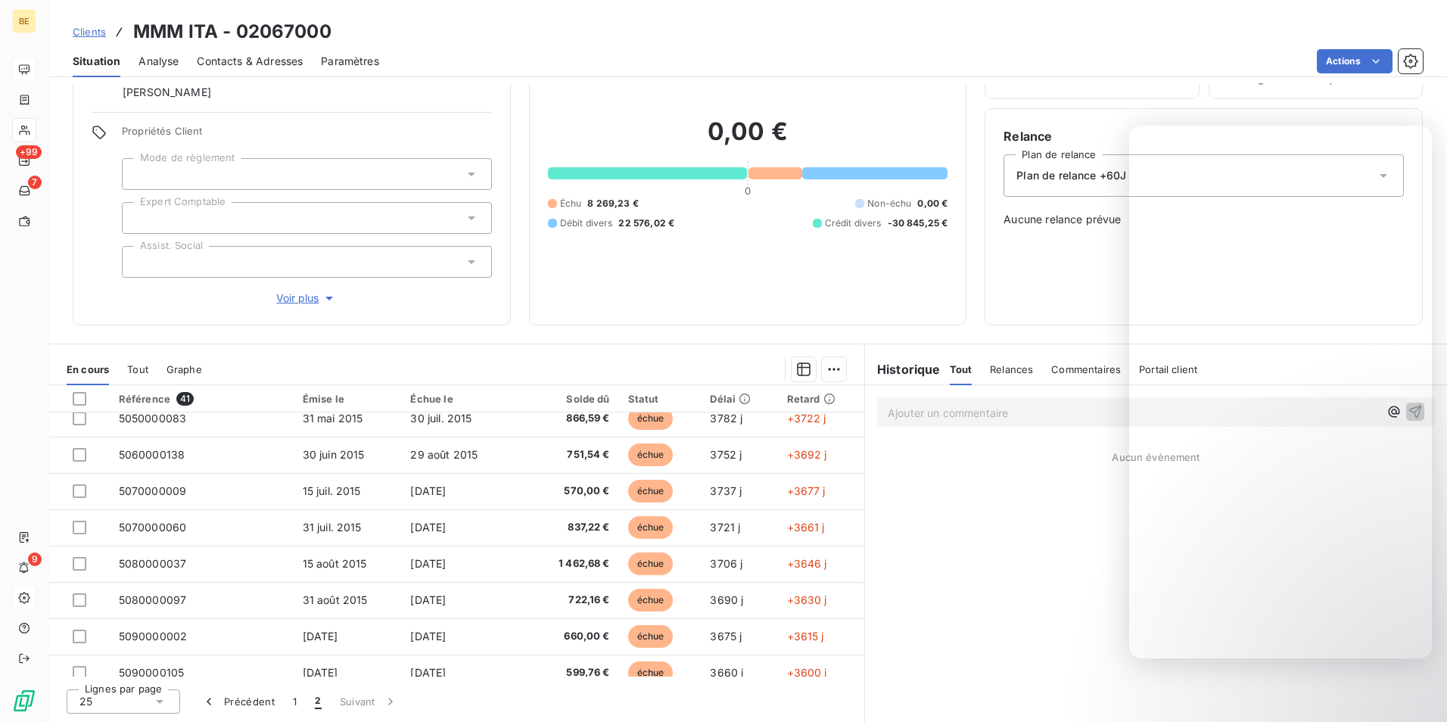
scroll to position [318, 0]
